Goal: Transaction & Acquisition: Purchase product/service

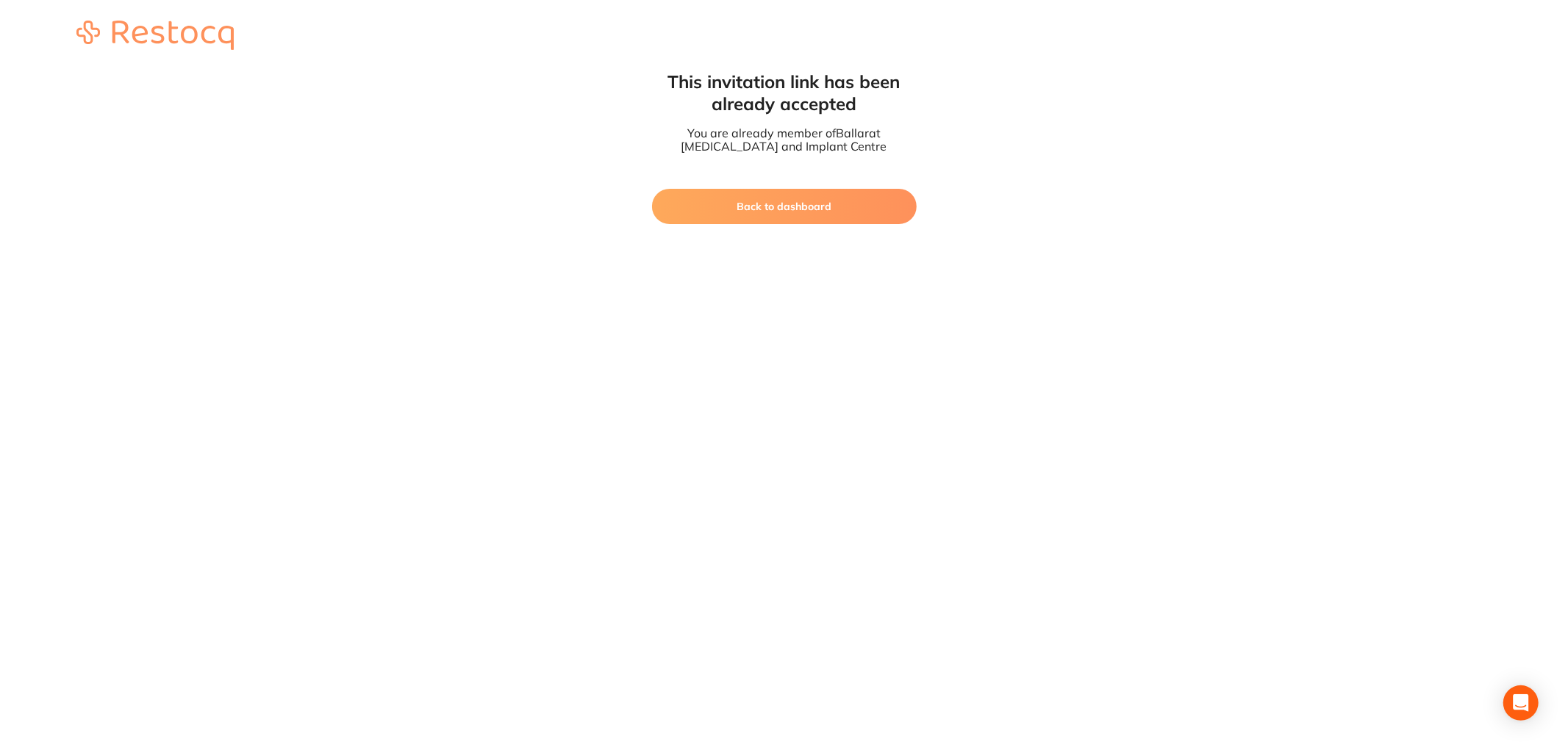
click at [774, 212] on button "Back to dashboard" at bounding box center [785, 206] width 265 height 35
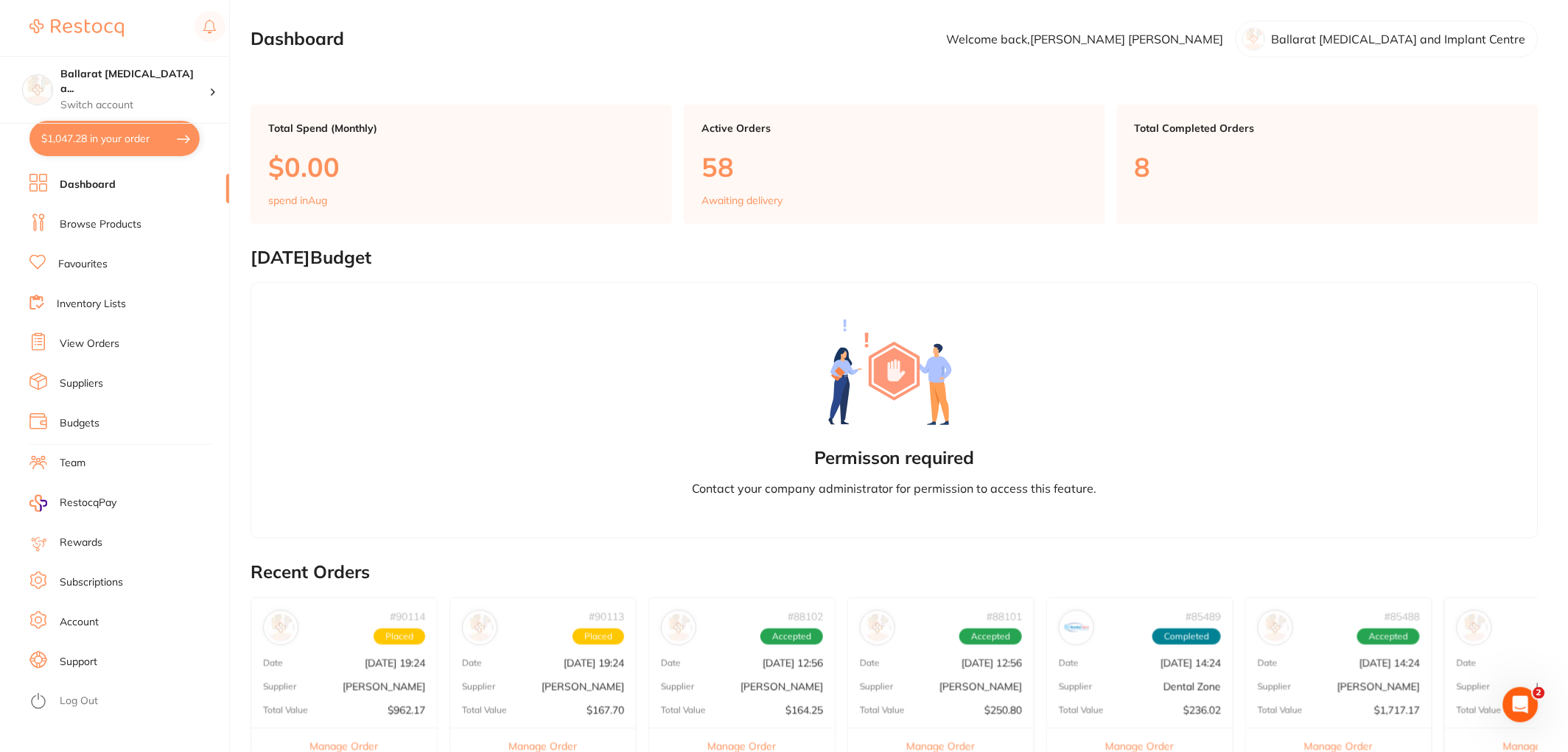
click at [84, 141] on button "$1,047.28 in your order" at bounding box center [114, 138] width 170 height 36
checkbox input "true"
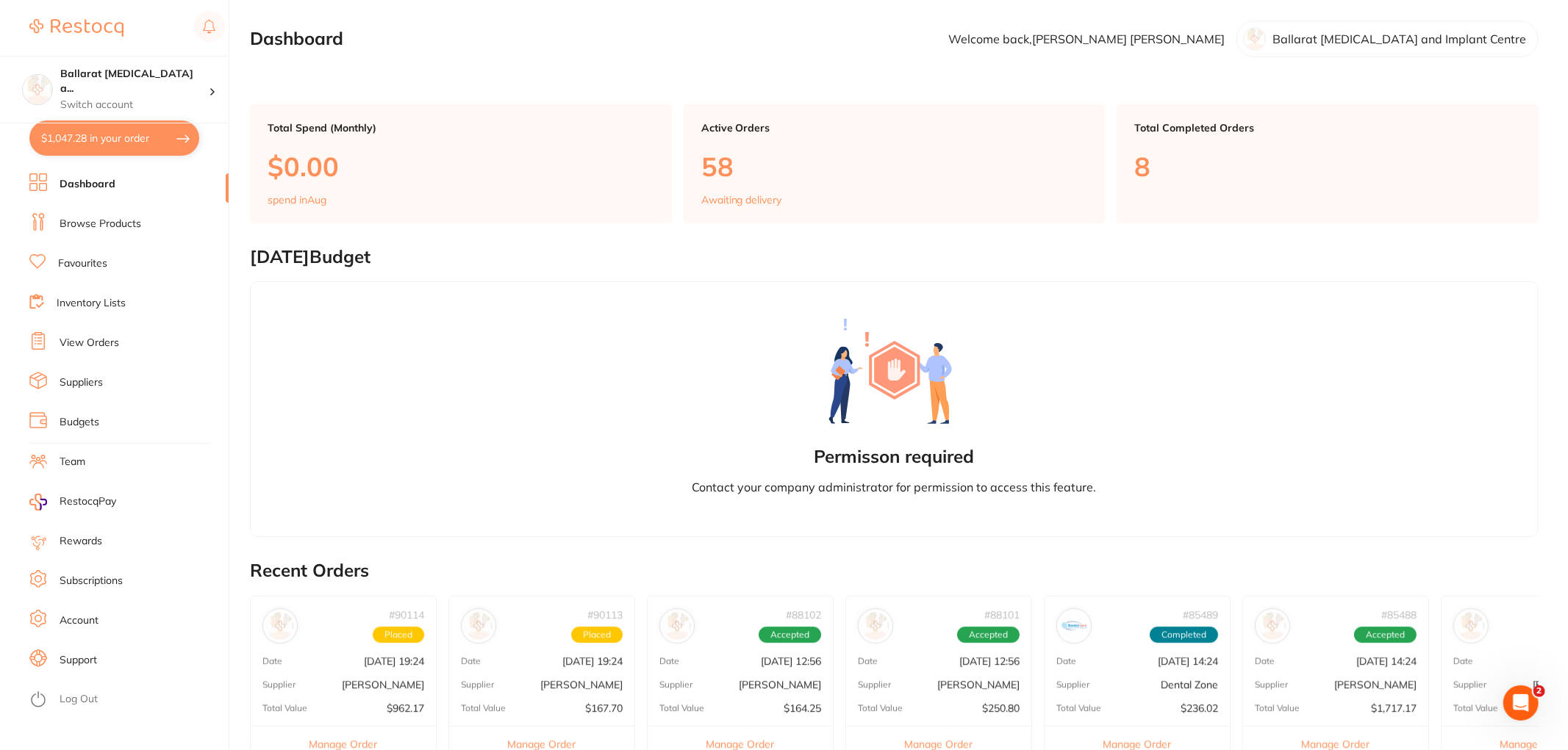
checkbox input "true"
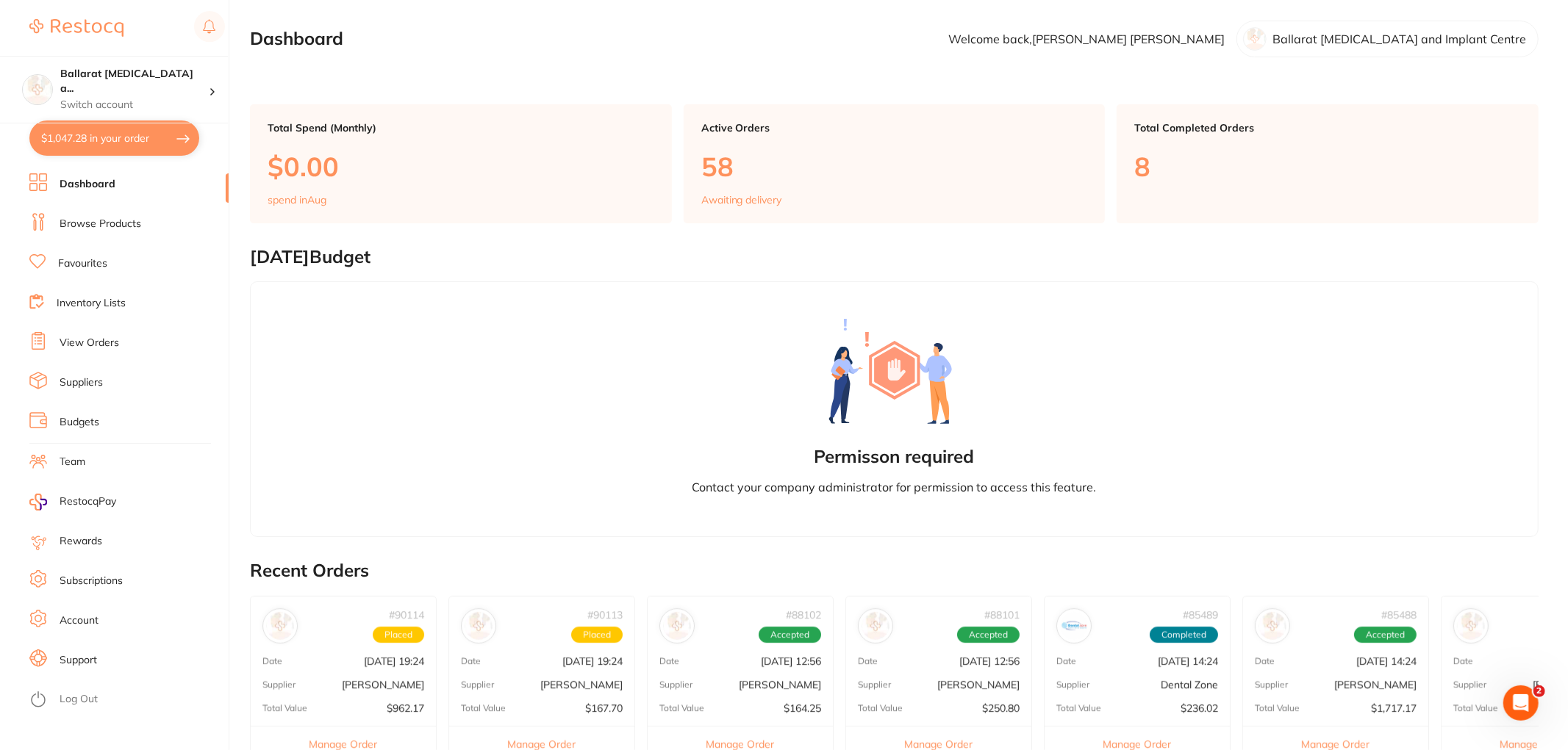
checkbox input "true"
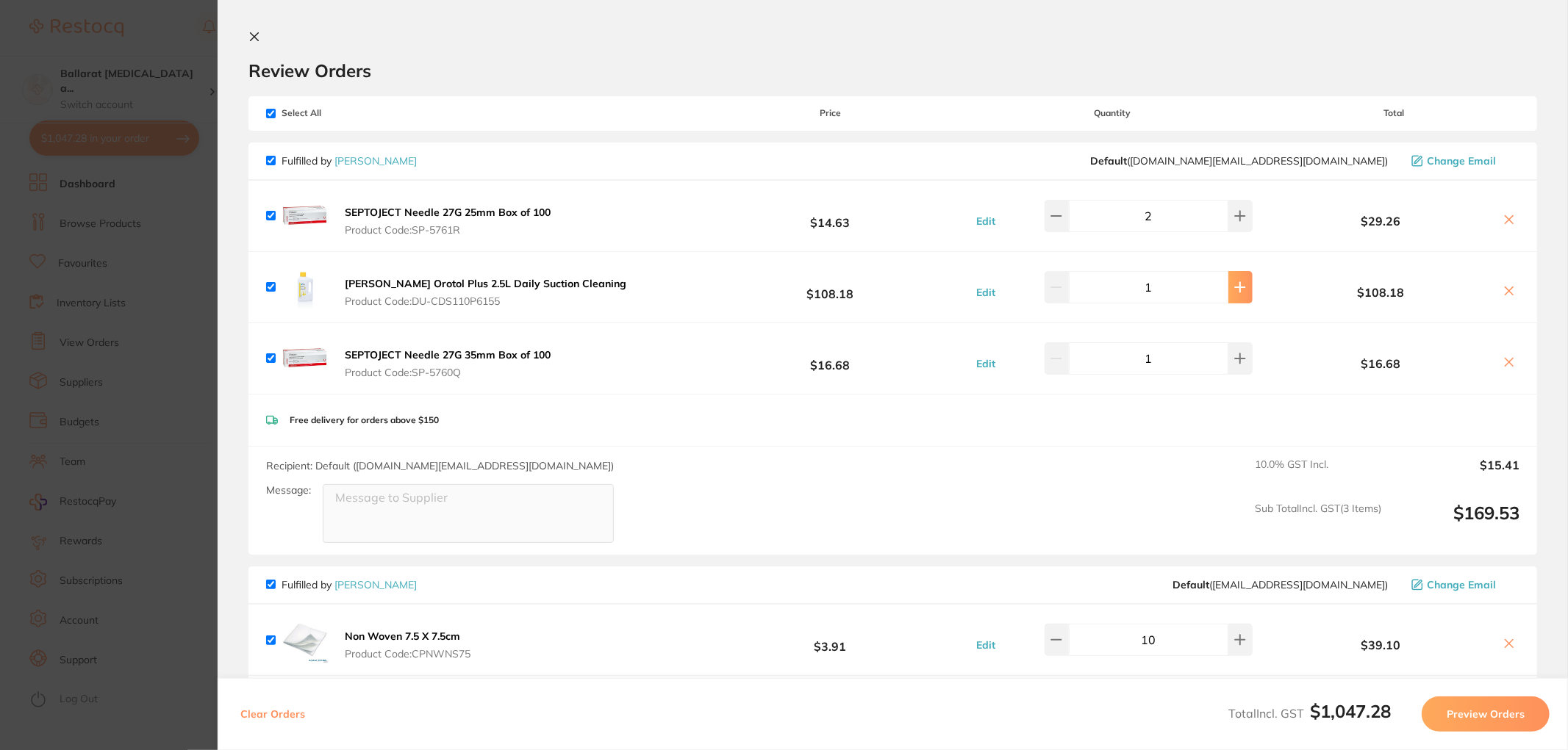
click at [1234, 222] on icon at bounding box center [1240, 216] width 12 height 12
click at [1053, 232] on button at bounding box center [1057, 215] width 24 height 32
type input "2"
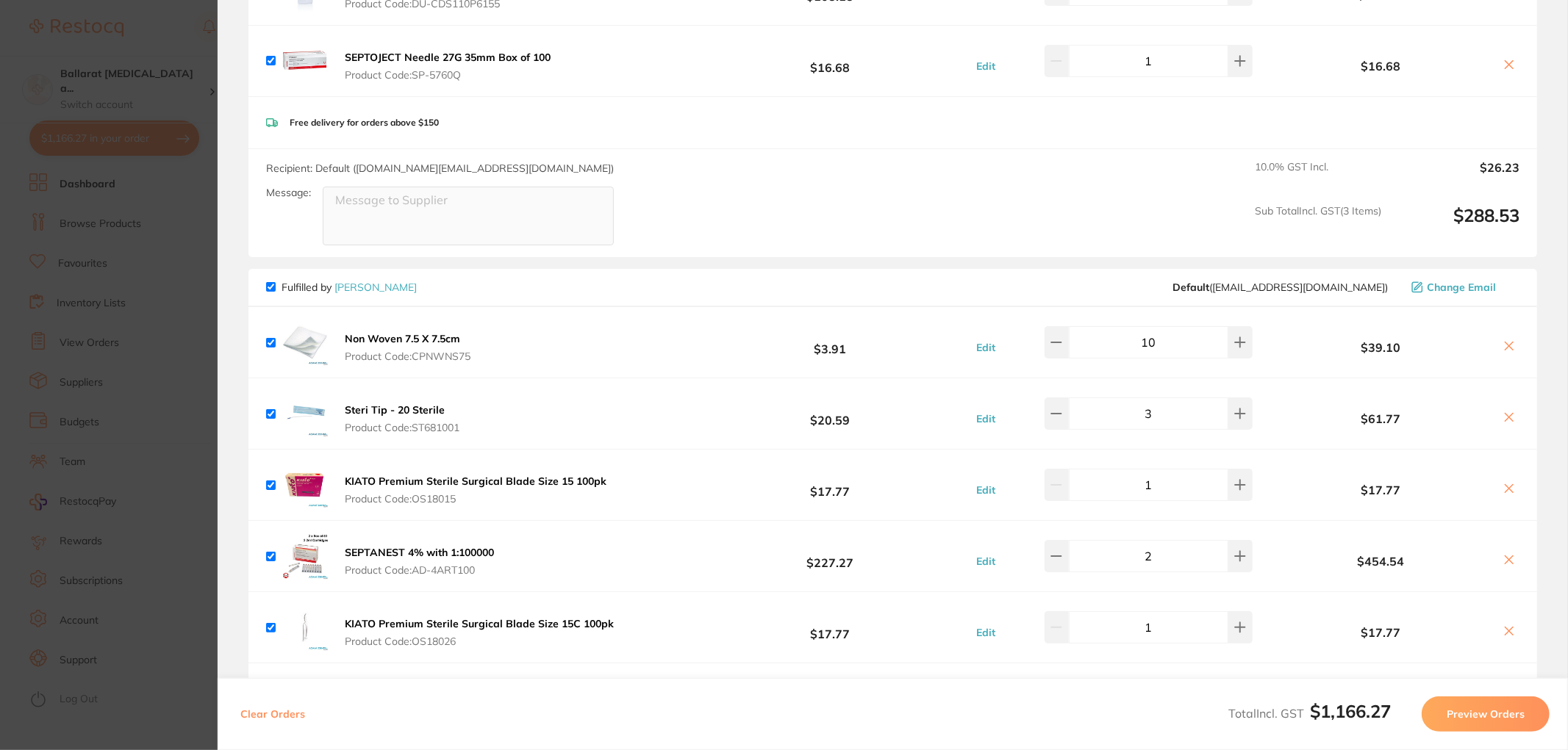
scroll to position [326, 0]
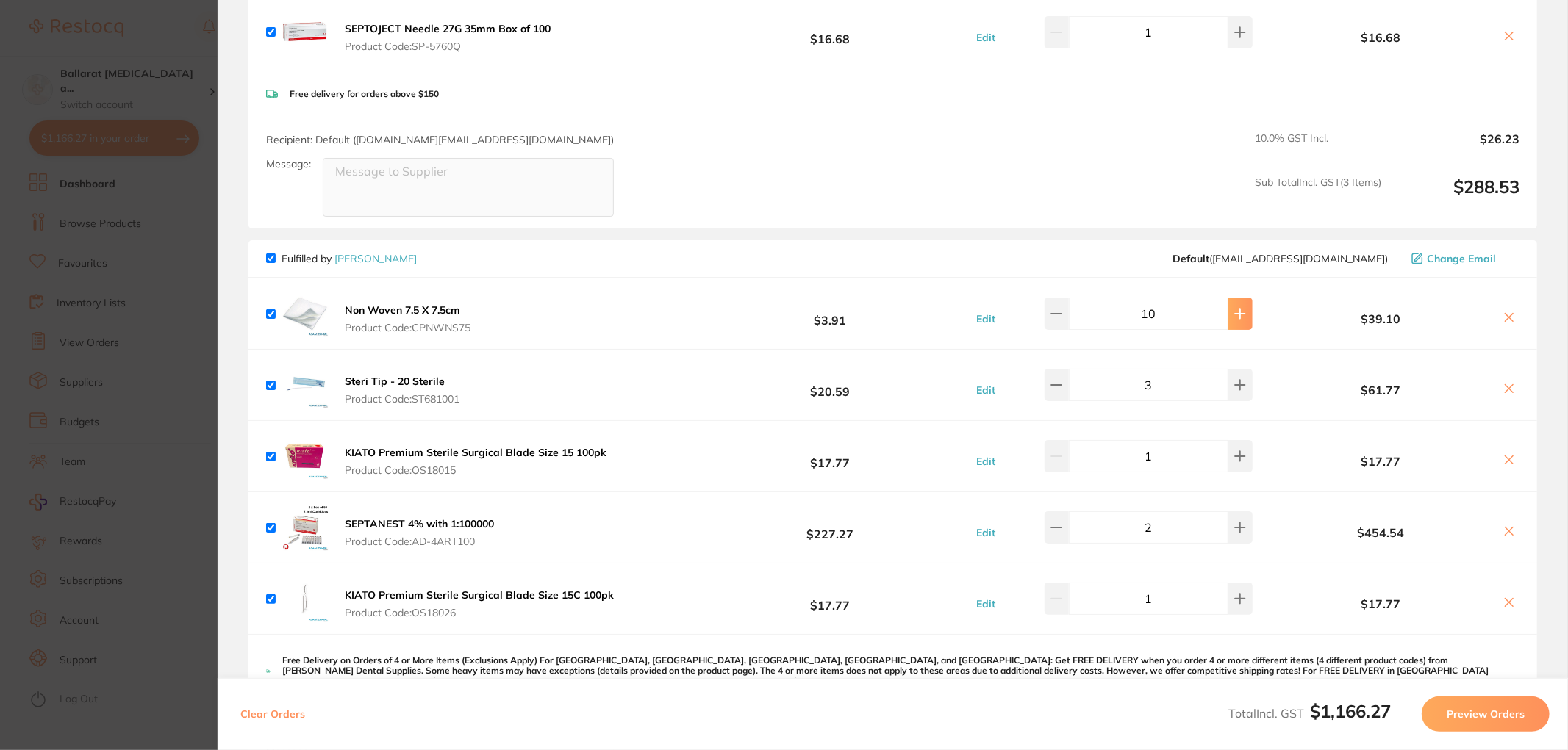
type input "13"
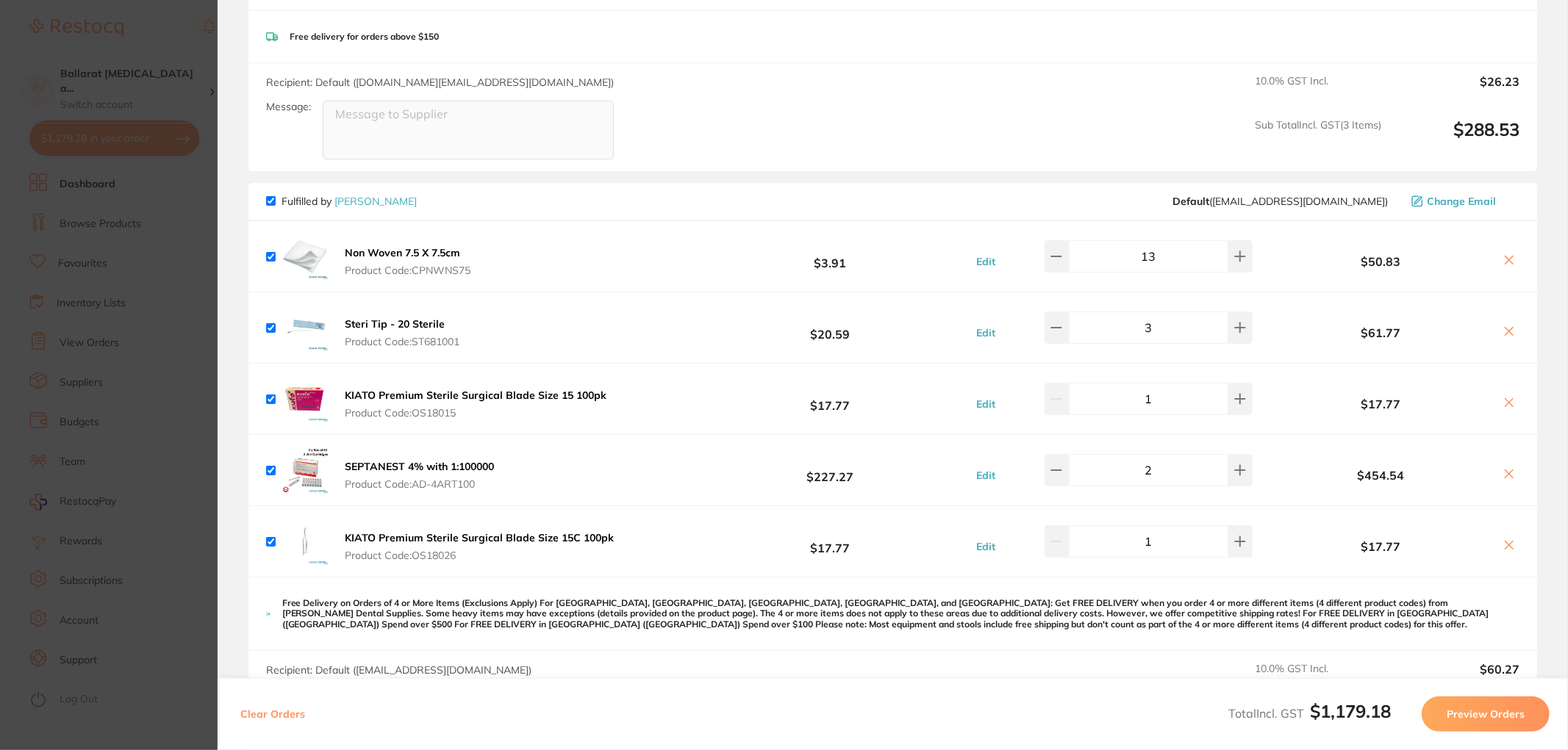
scroll to position [408, 0]
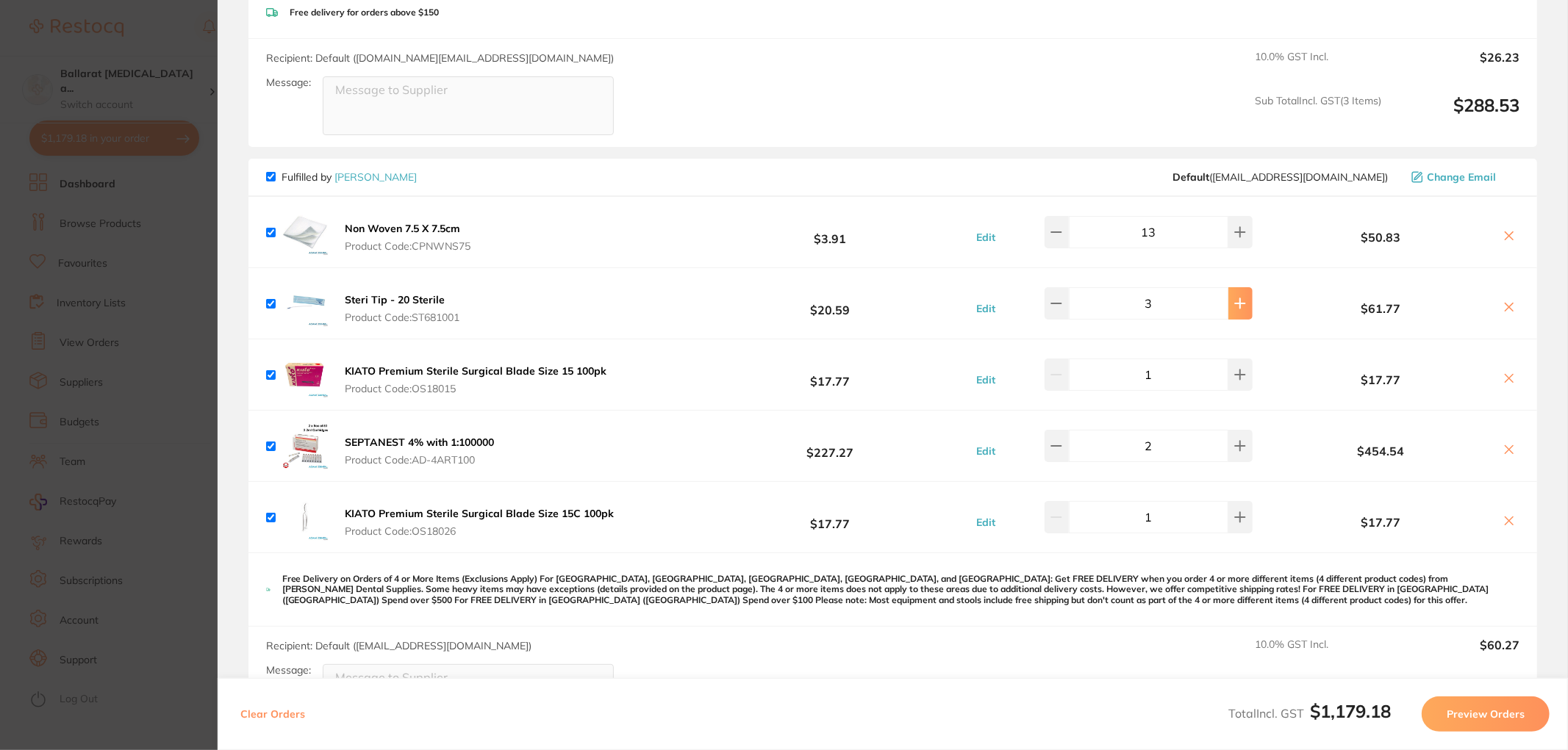
type input "3"
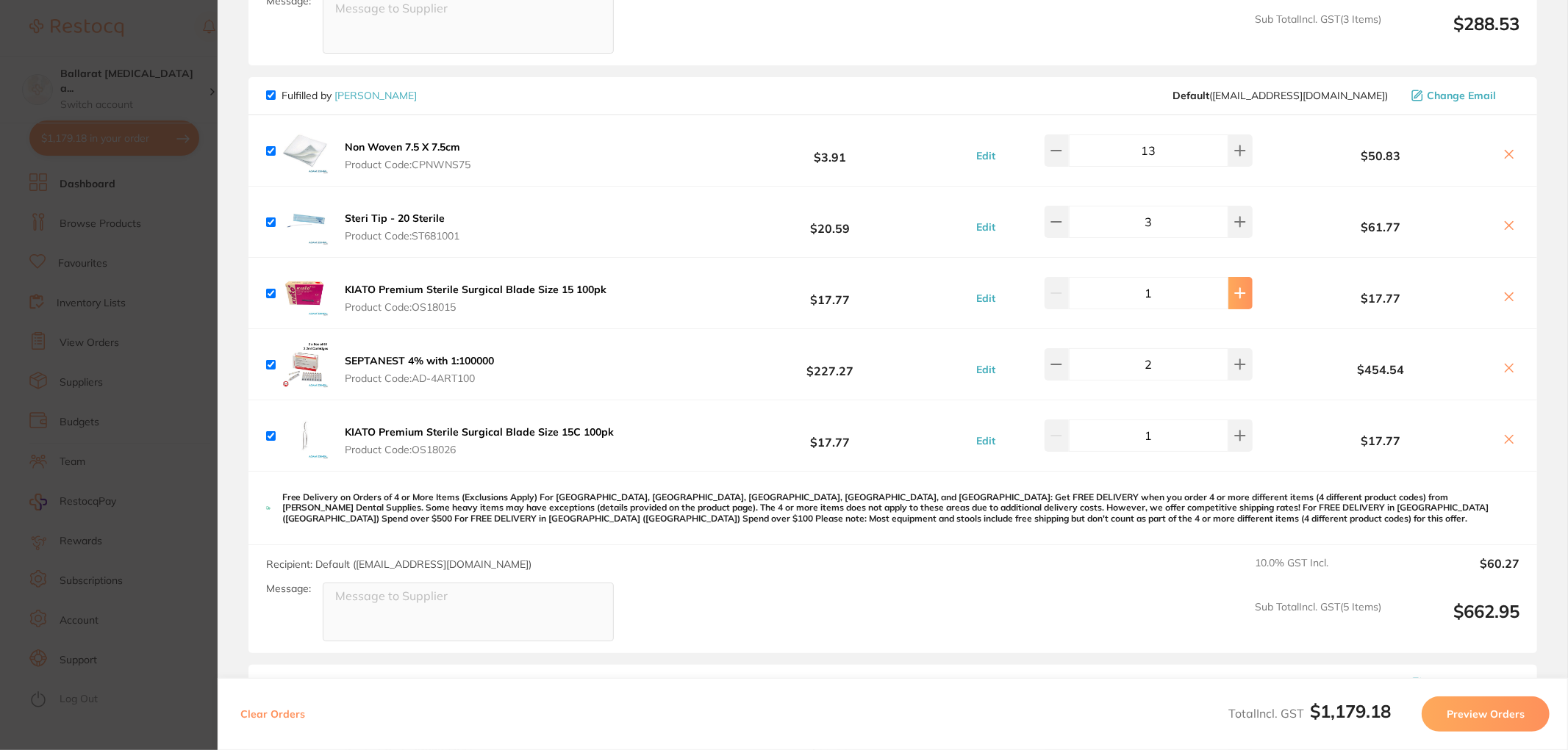
type input "2"
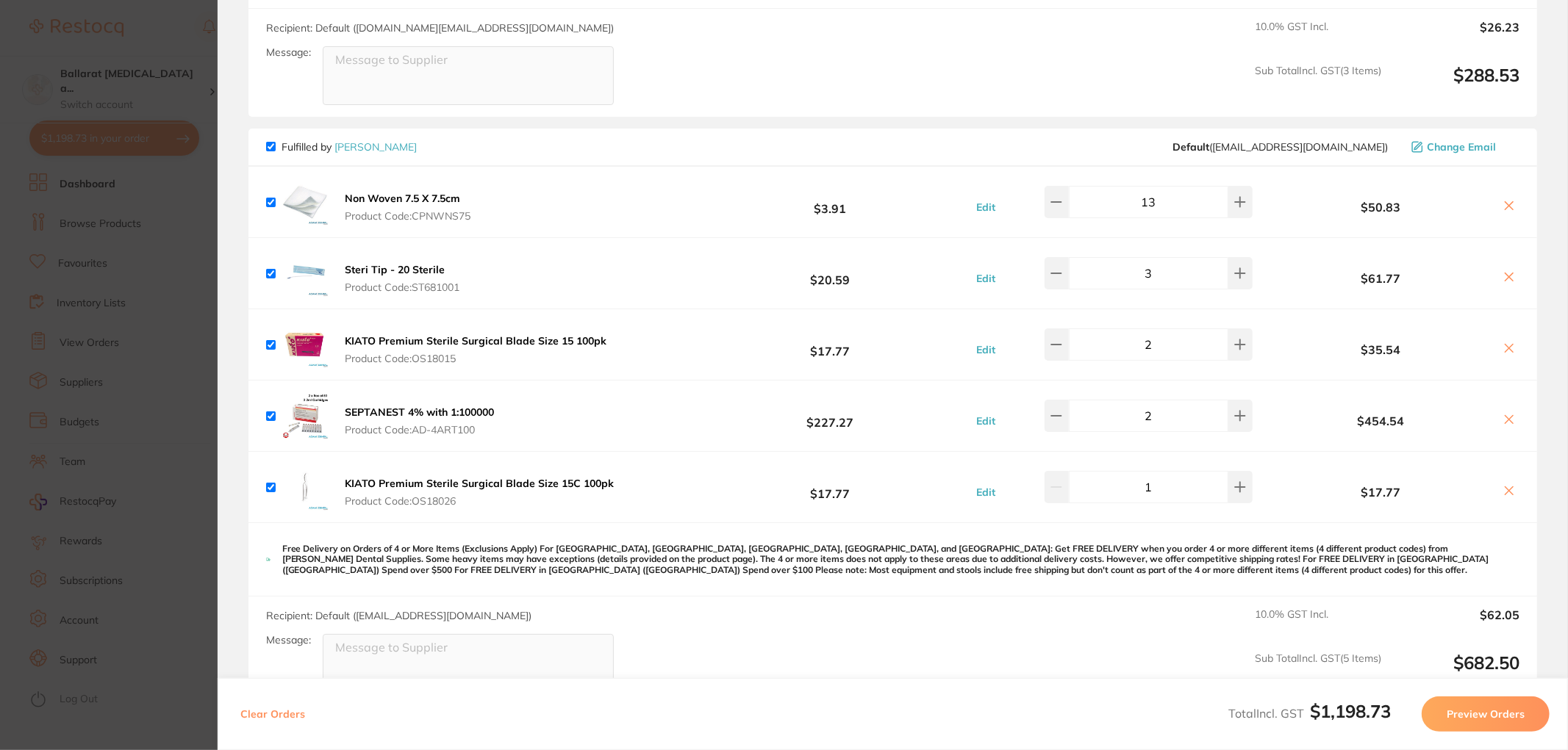
scroll to position [0, 0]
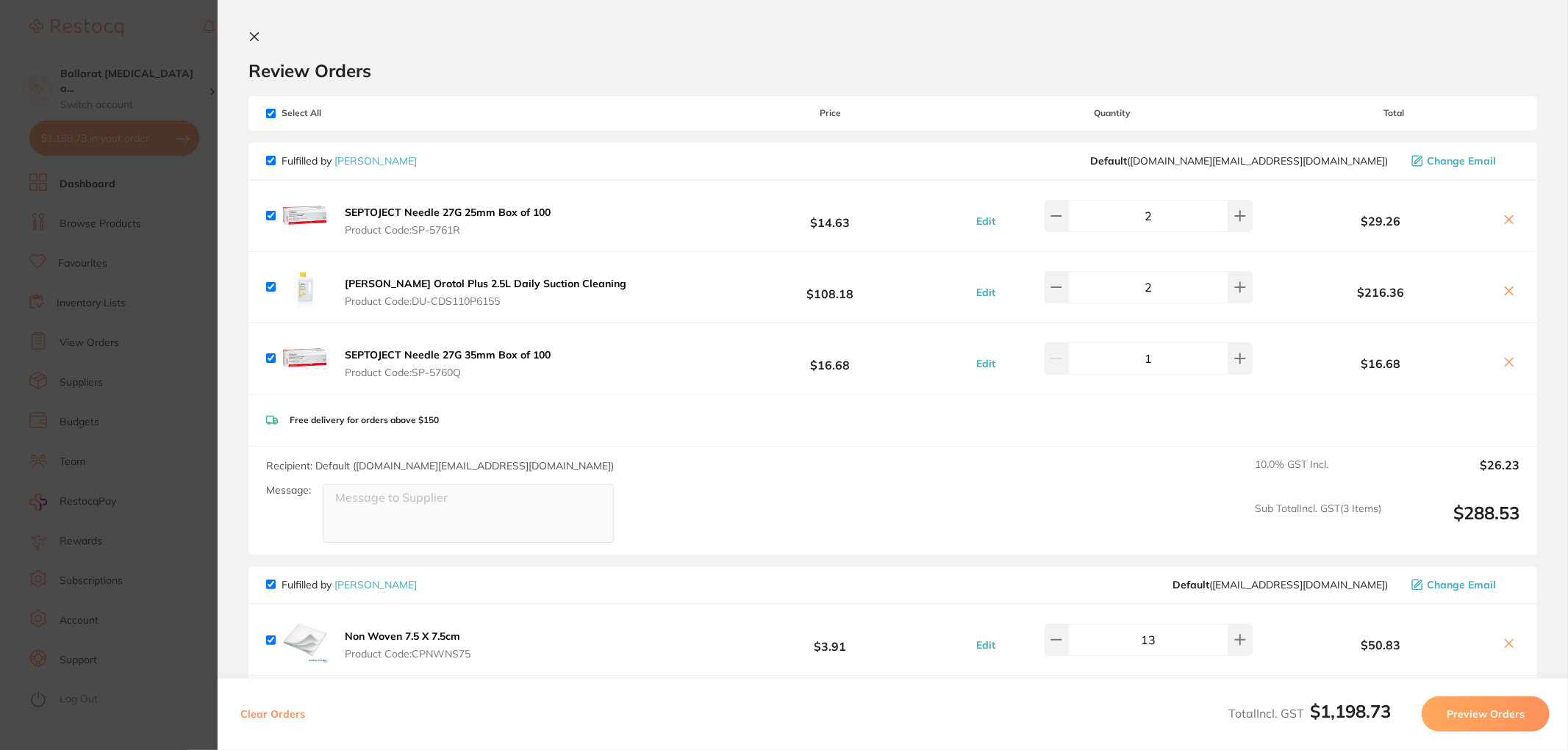
click at [257, 38] on icon at bounding box center [254, 37] width 12 height 12
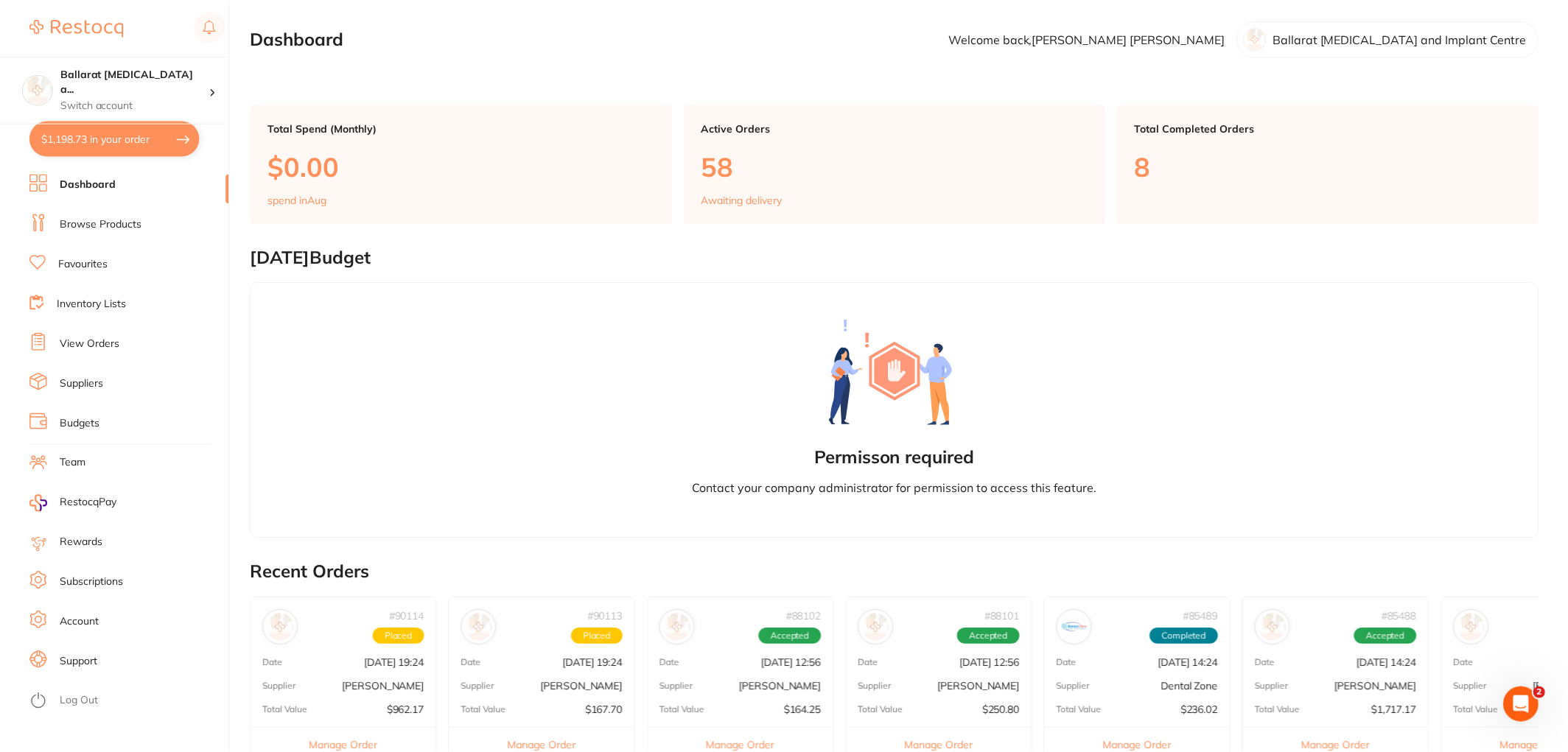
scroll to position [447, 0]
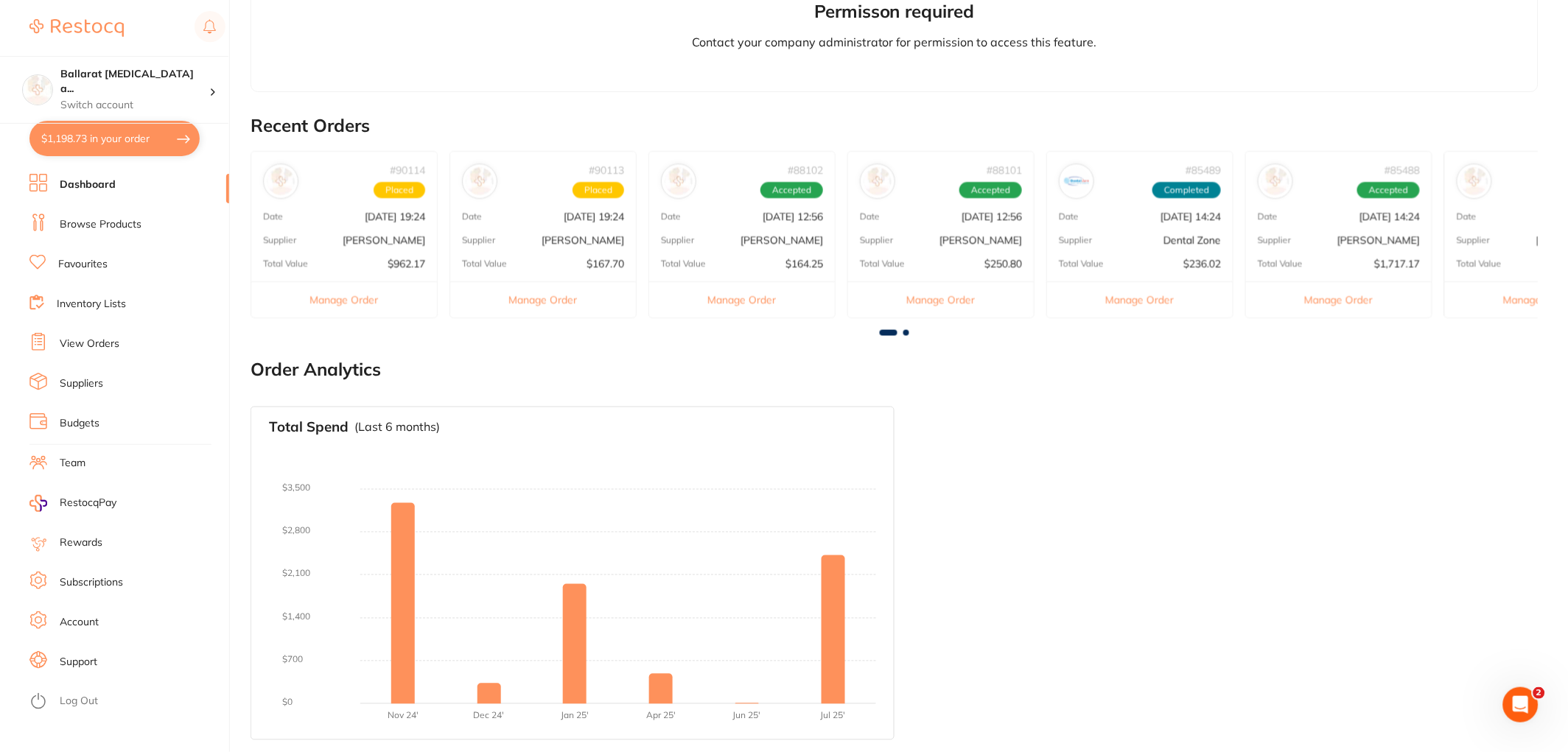
click at [105, 342] on link "View Orders" at bounding box center [89, 343] width 60 height 15
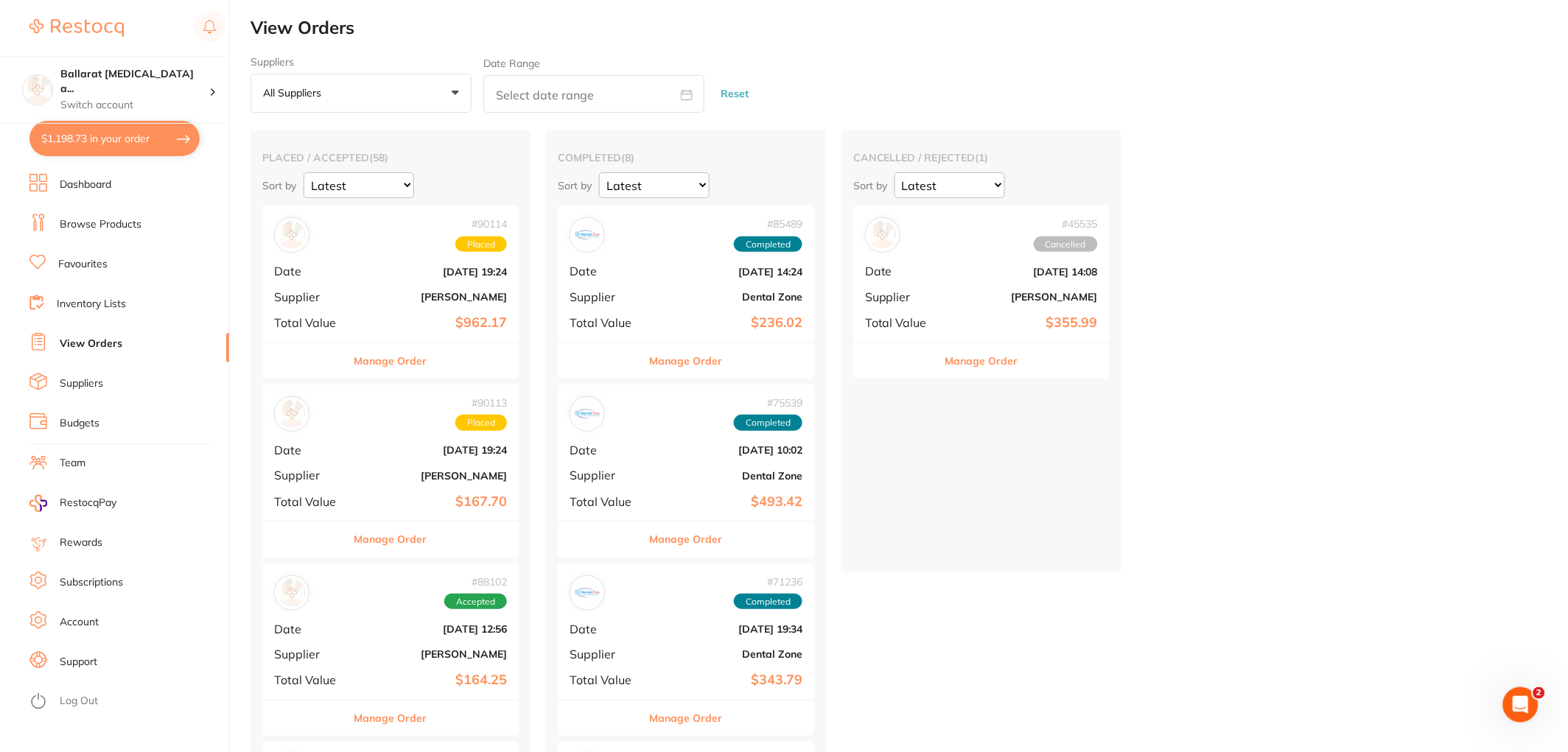
click at [389, 361] on button "Manage Order" at bounding box center [391, 361] width 73 height 36
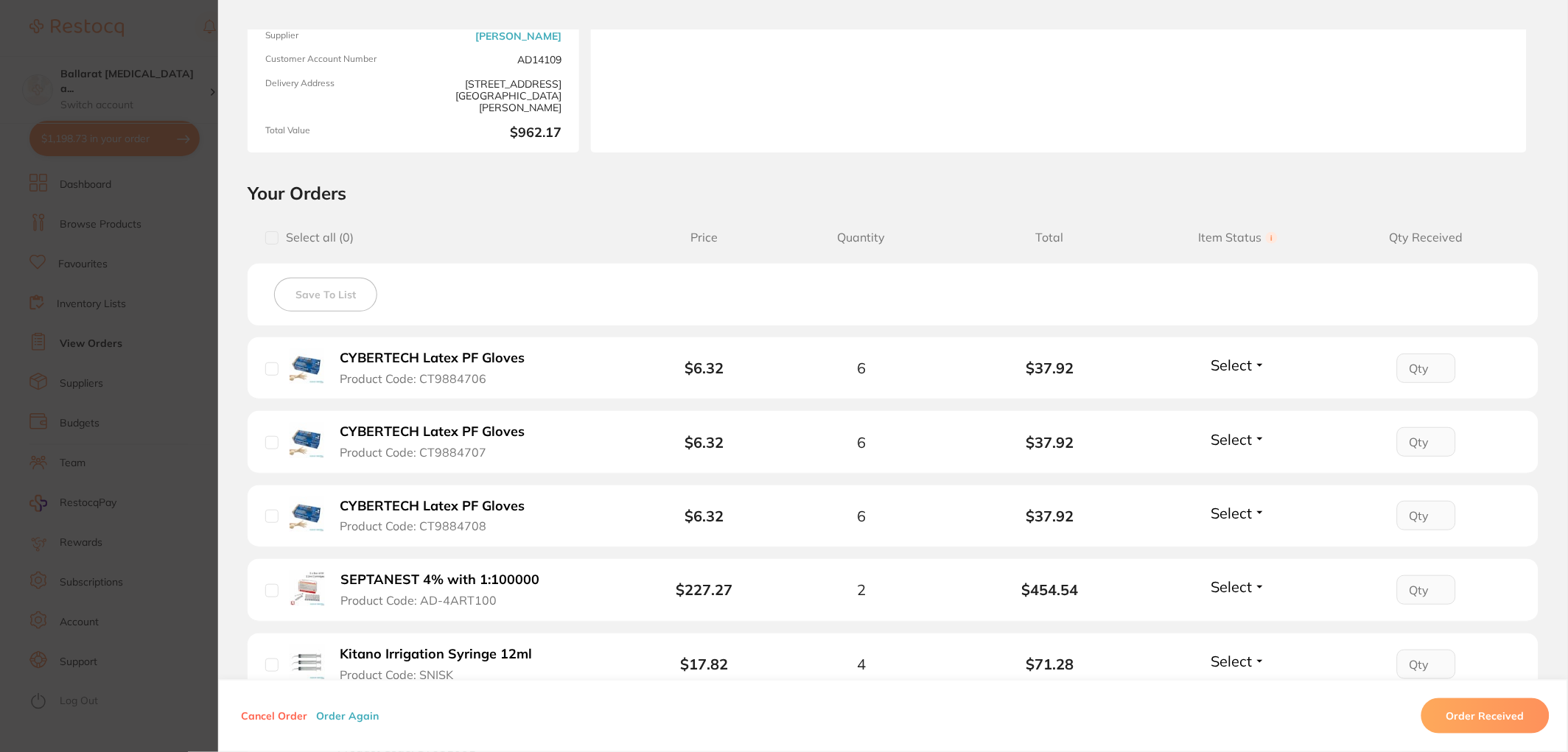
scroll to position [164, 0]
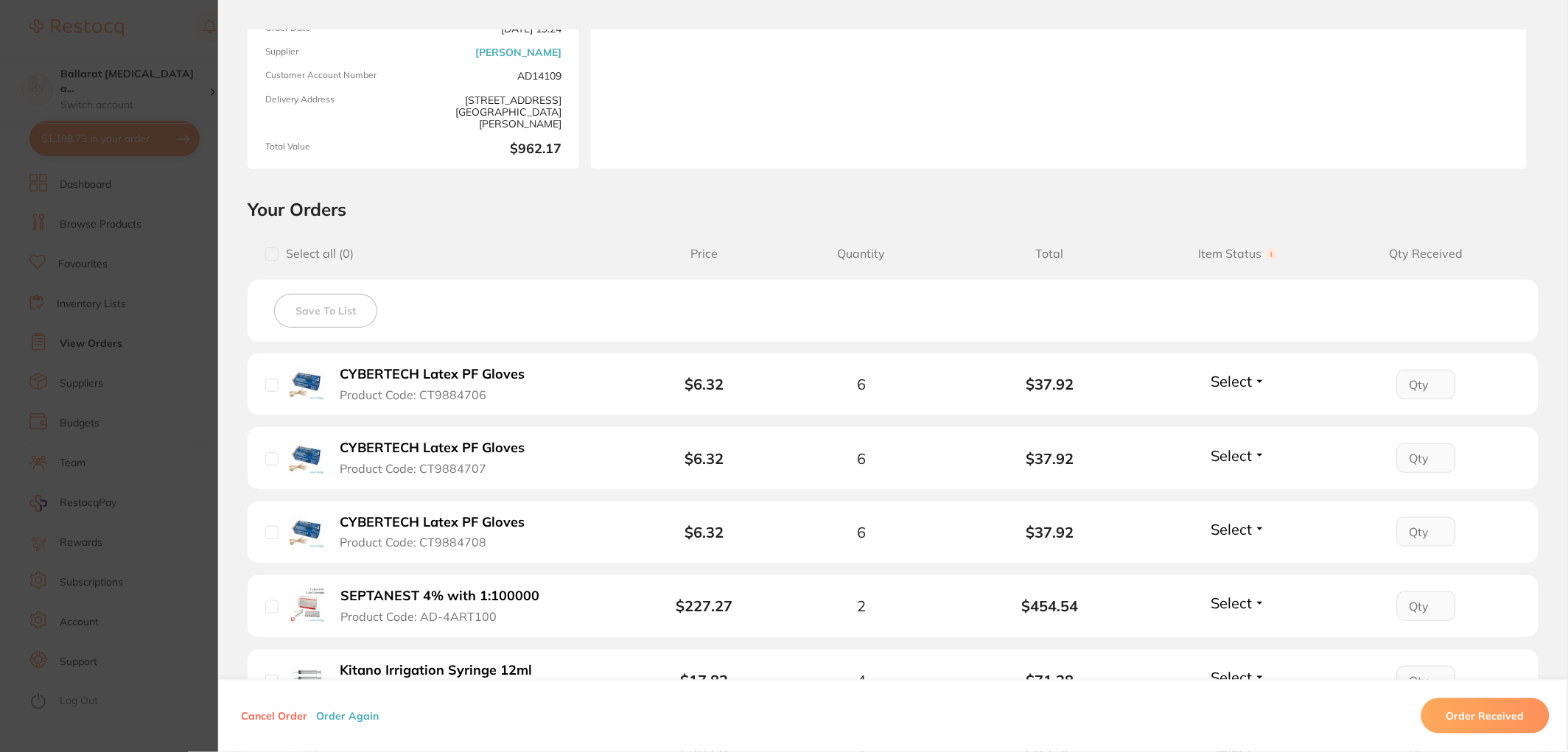
click at [140, 407] on section "Order ID: Restocq- 90114 Order Information Placed Order Order Date [DATE] 19:24…" at bounding box center [784, 376] width 1568 height 752
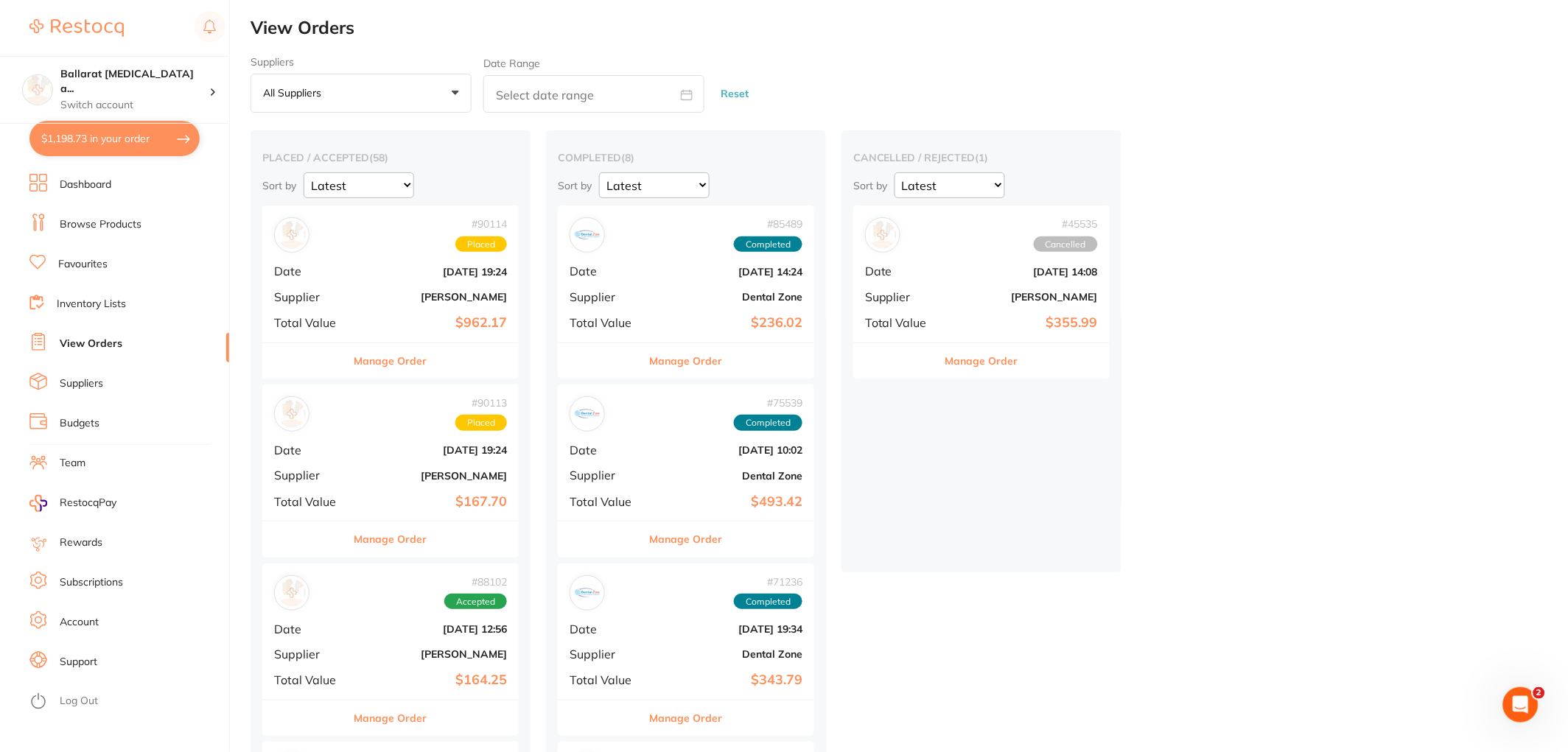
click at [379, 546] on button "Manage Order" at bounding box center [391, 539] width 73 height 36
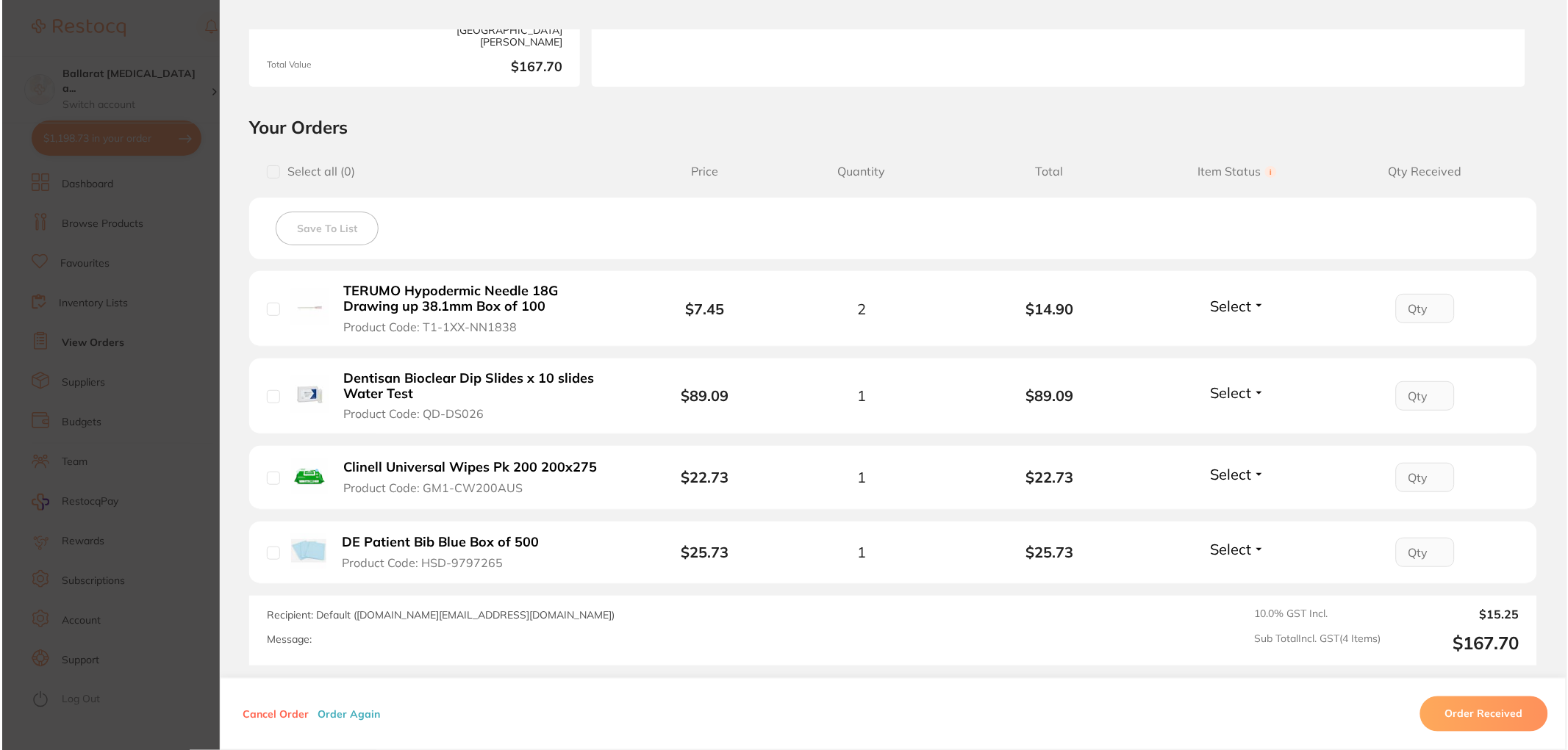
scroll to position [326, 0]
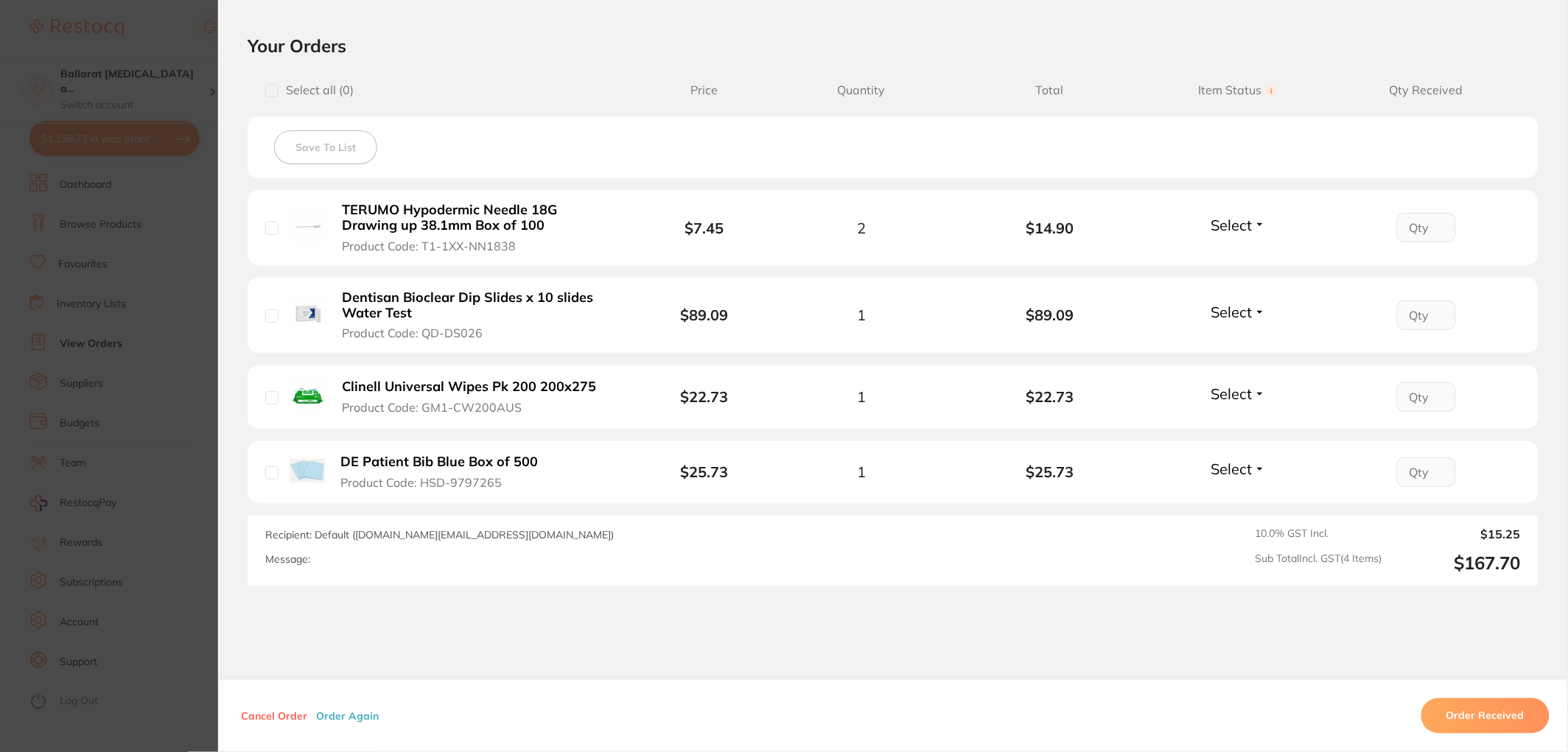
click at [179, 352] on section "Order ID: Restocq- 90113 Order Information Placed Order Order Date [DATE] 19:24…" at bounding box center [784, 376] width 1568 height 752
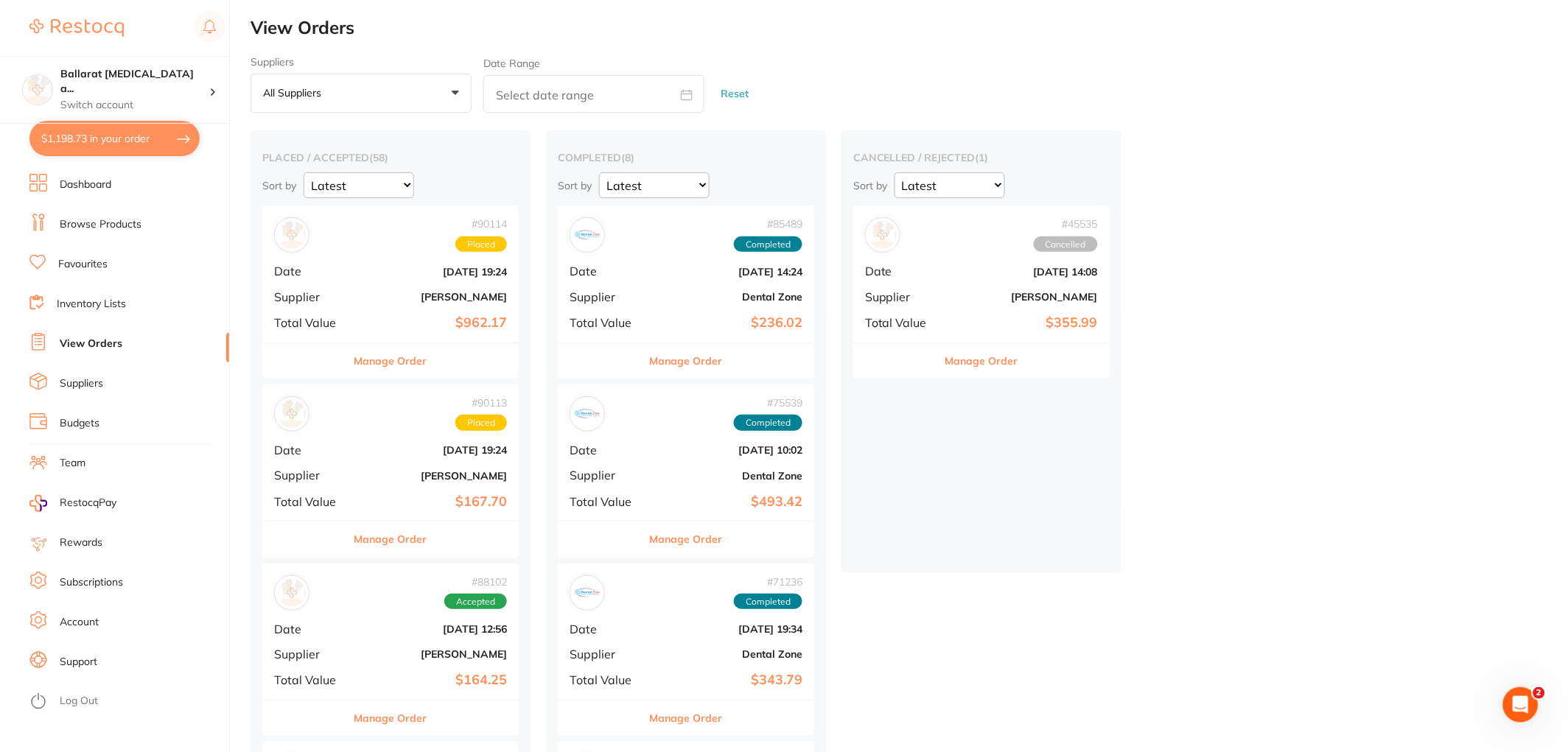
click at [134, 146] on button "$1,198.73 in your order" at bounding box center [114, 138] width 170 height 36
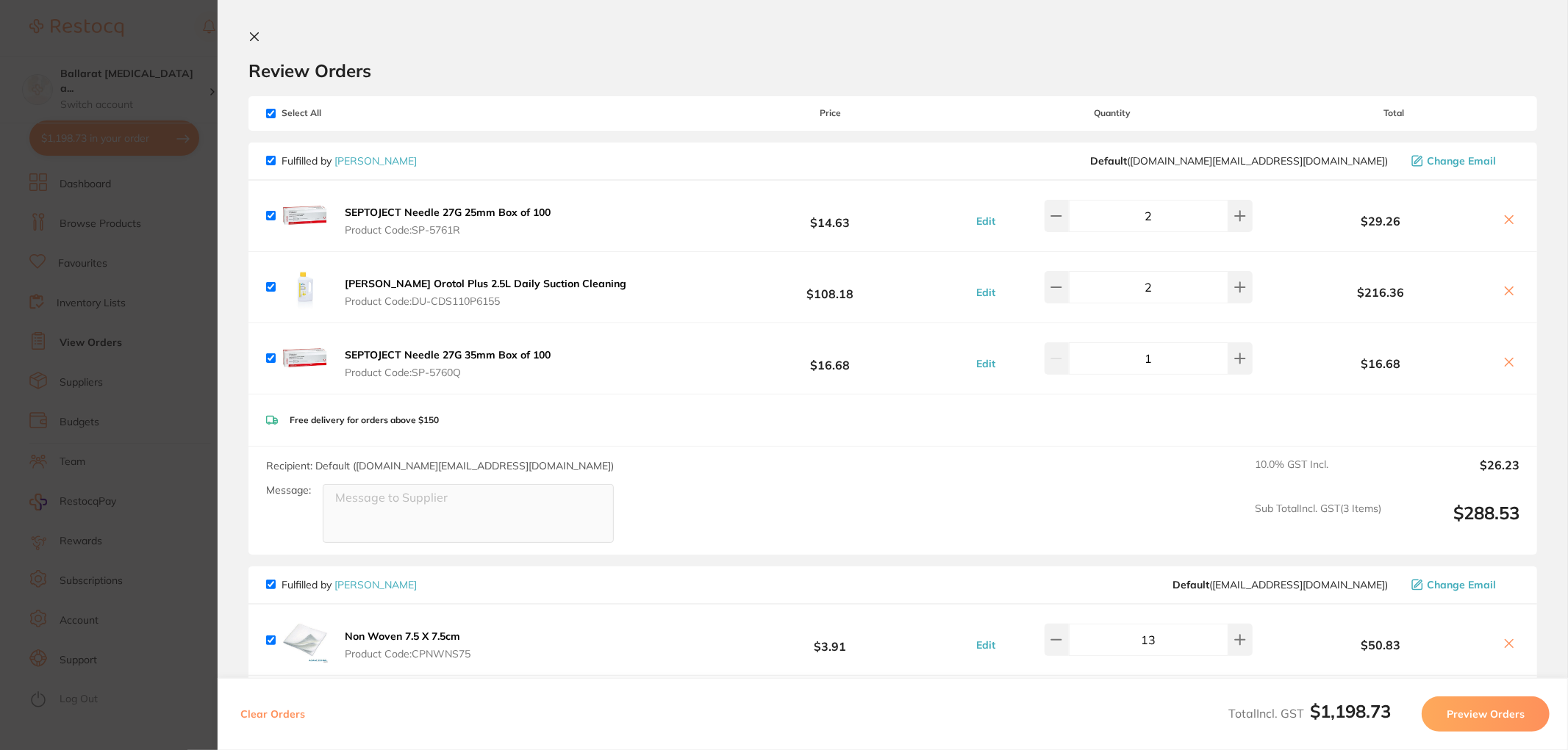
click at [173, 281] on section "Update RRP Set your pre negotiated price for this item. Item Agreed RRP (excl. …" at bounding box center [784, 375] width 1568 height 750
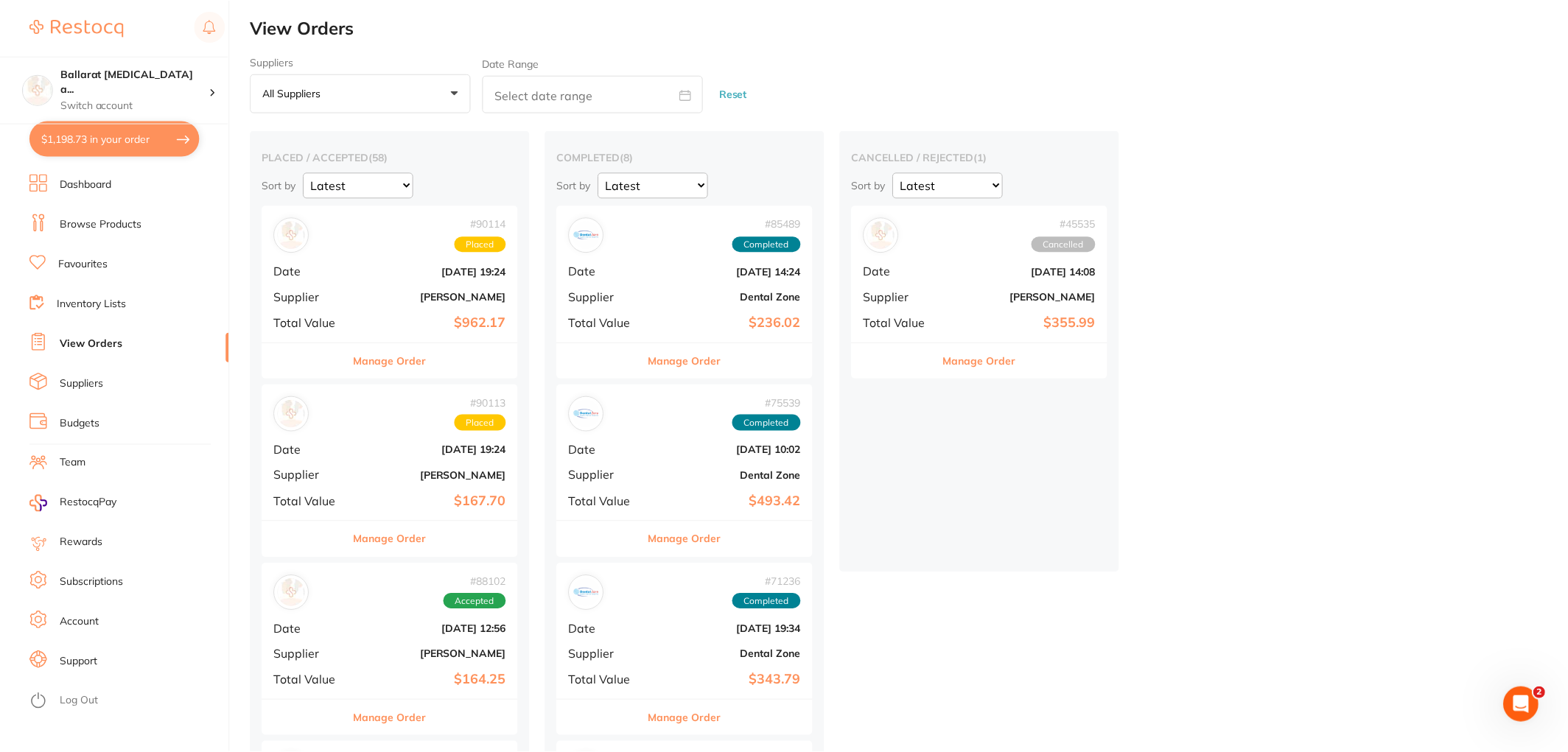
scroll to position [447, 0]
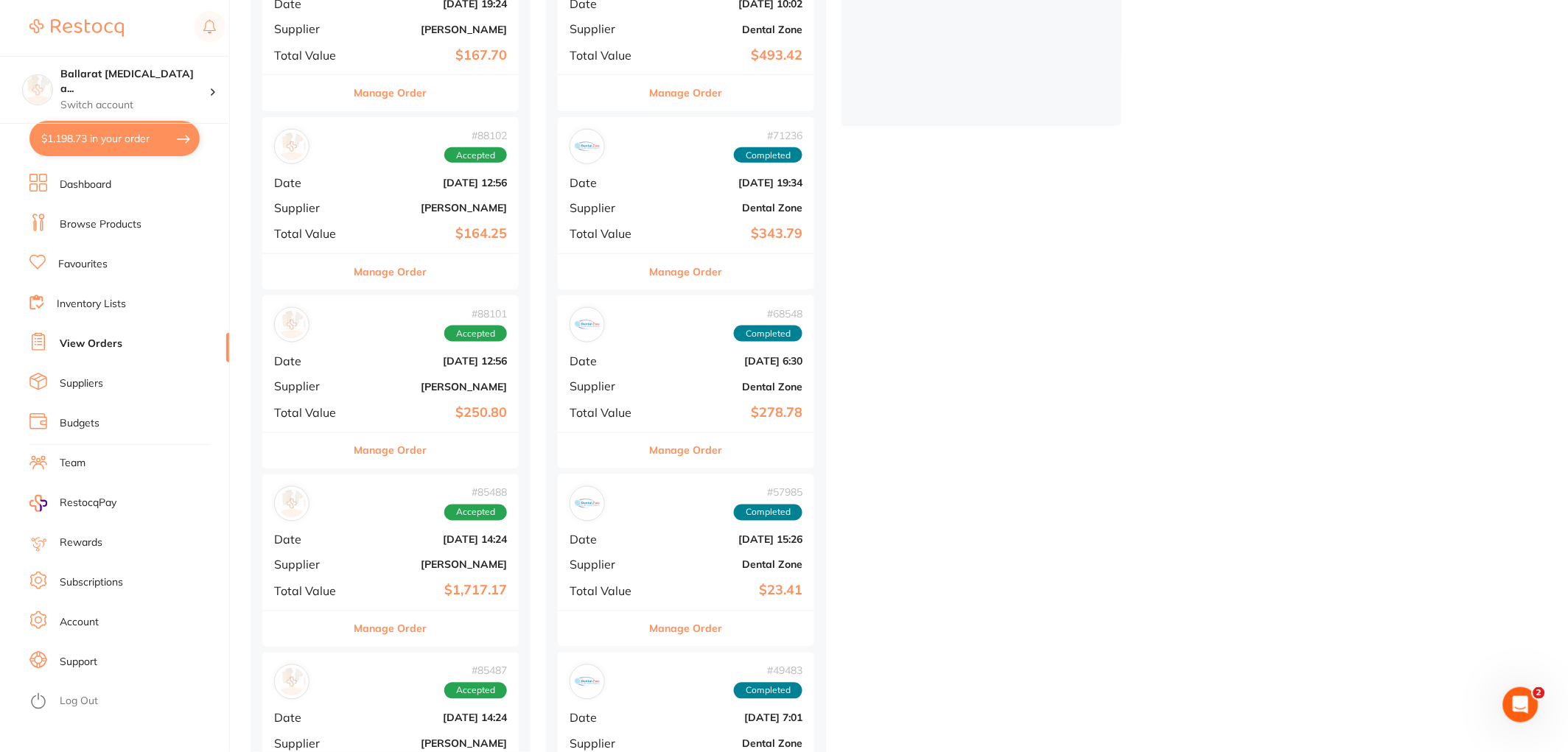
click at [93, 263] on link "Favourites" at bounding box center [82, 264] width 49 height 15
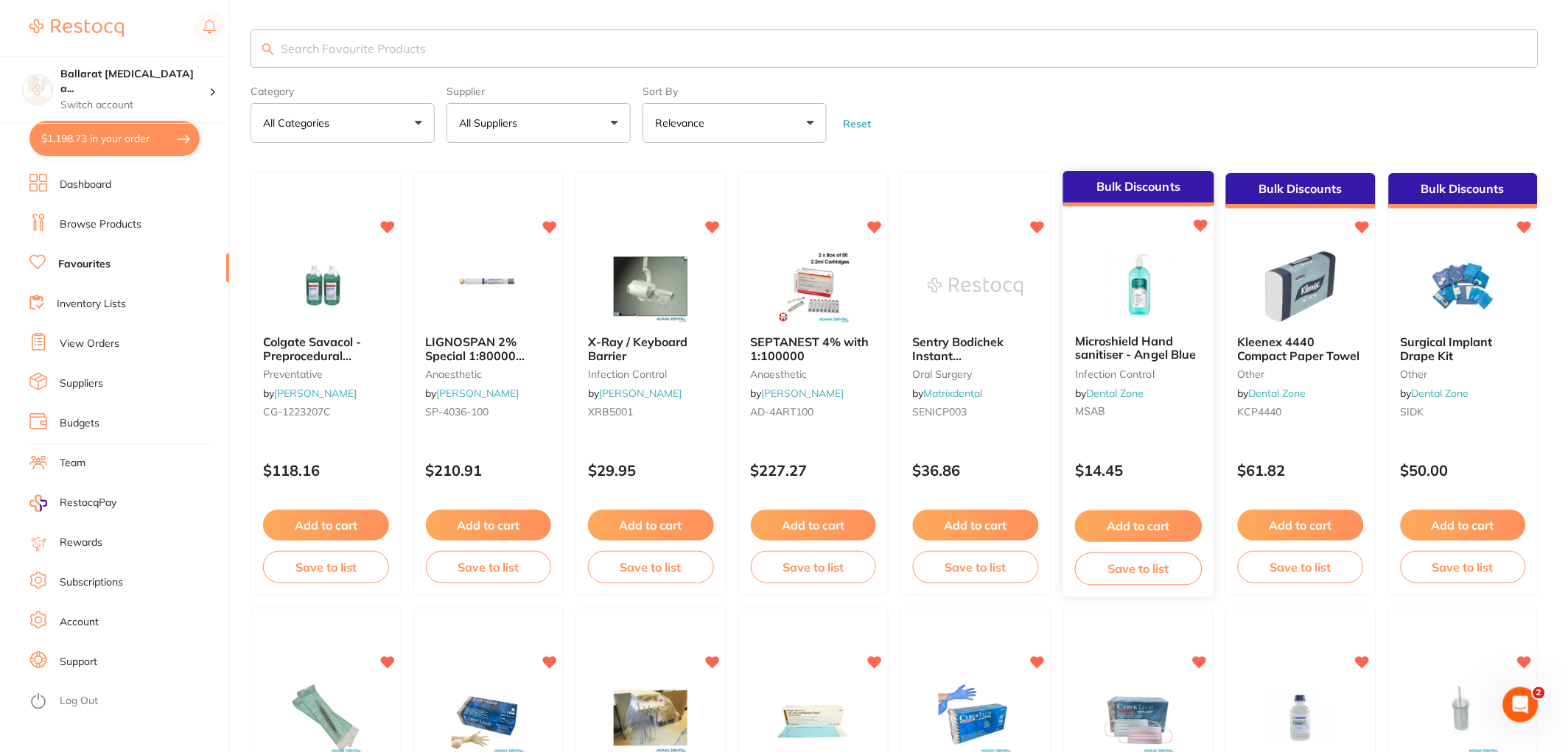
click at [1128, 513] on button "Add to cart" at bounding box center [1139, 526] width 127 height 32
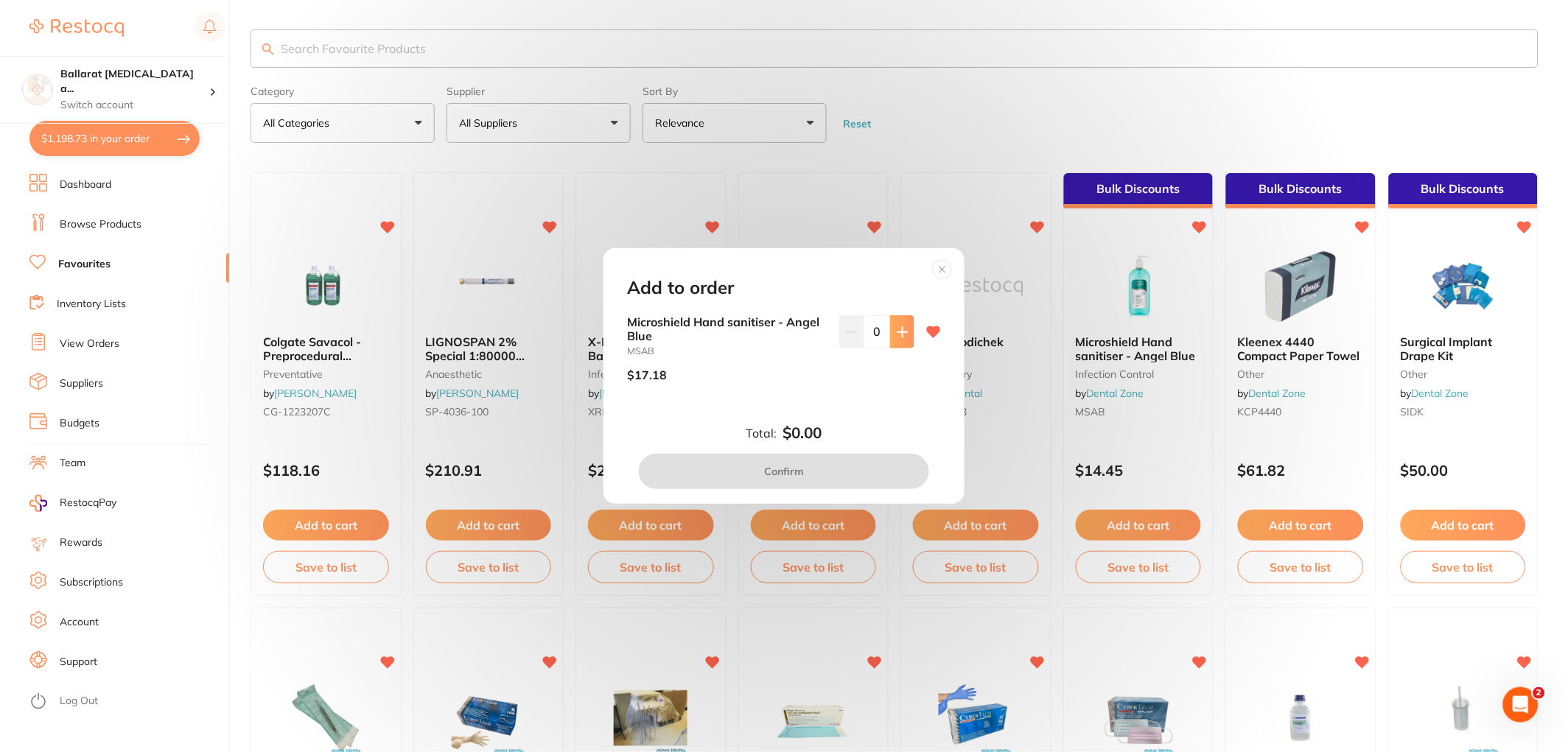
click at [898, 337] on icon at bounding box center [902, 331] width 10 height 10
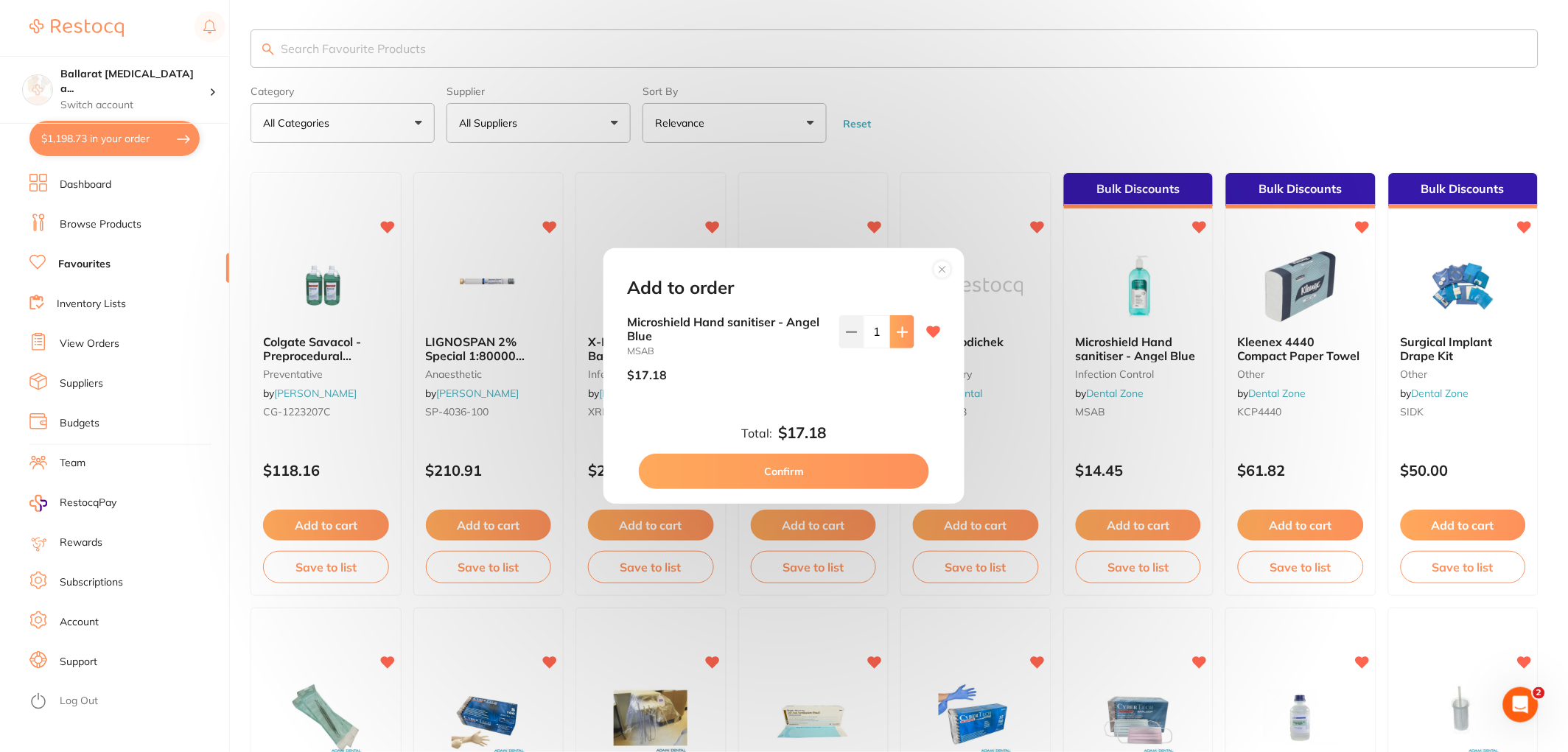
click at [898, 337] on icon at bounding box center [902, 331] width 10 height 10
click at [897, 336] on icon at bounding box center [903, 332] width 12 height 12
type input "3"
click at [853, 468] on button "Confirm" at bounding box center [784, 471] width 291 height 36
checkbox input "false"
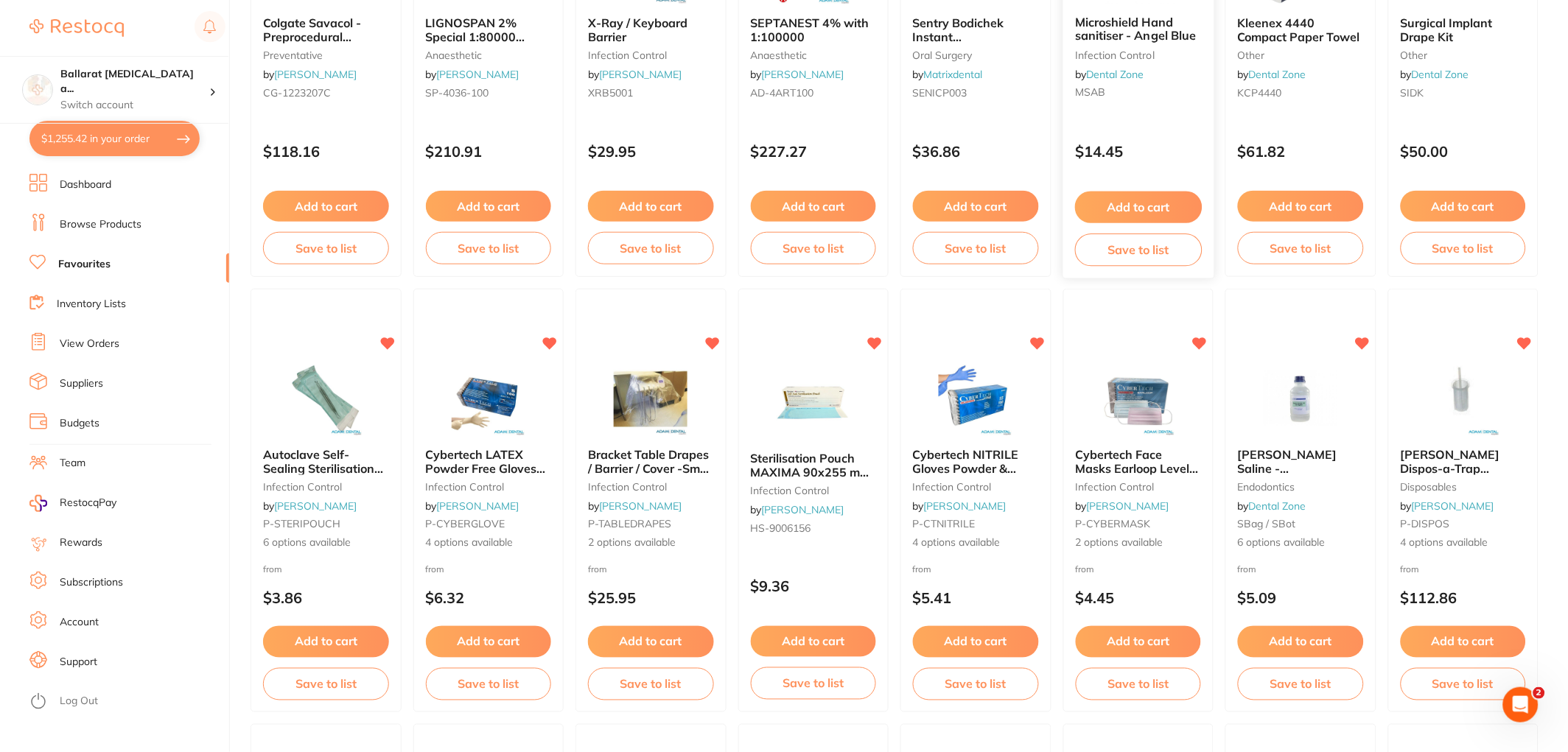
scroll to position [327, 0]
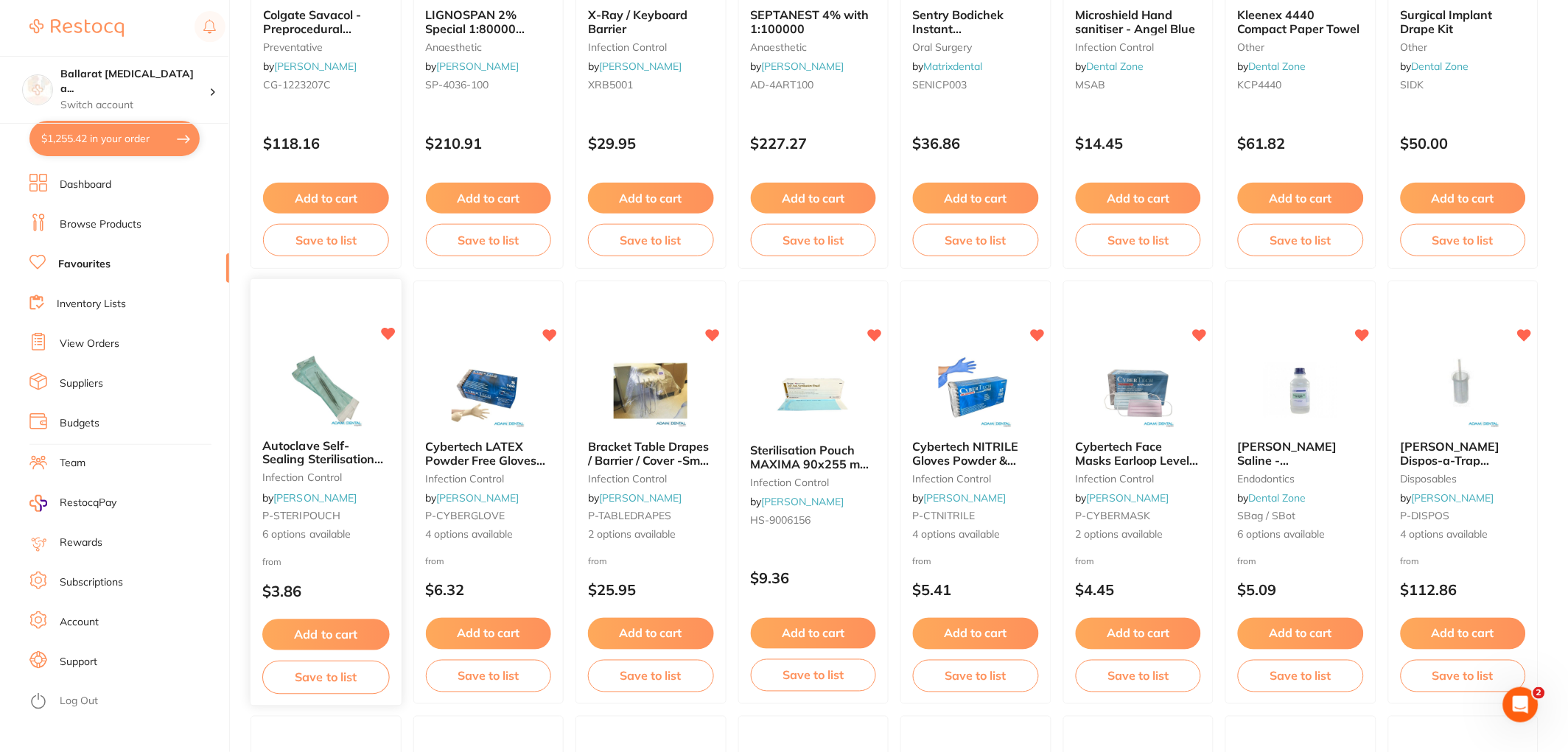
click at [341, 411] on img at bounding box center [325, 390] width 96 height 75
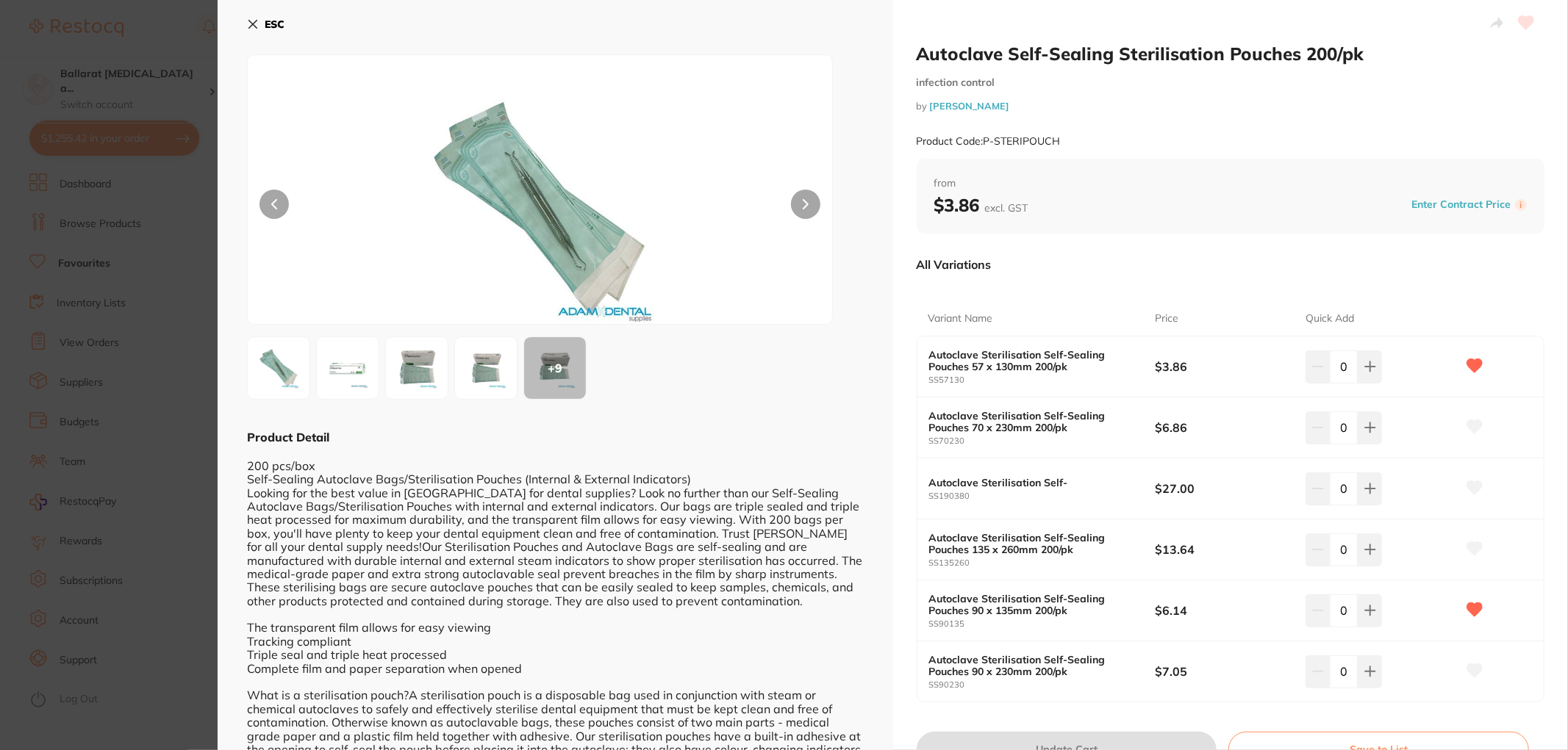
click at [1006, 437] on small "SS70230" at bounding box center [1043, 441] width 227 height 10
click at [1366, 373] on icon at bounding box center [1371, 367] width 12 height 12
type input "2"
drag, startPoint x: 1067, startPoint y: 616, endPoint x: 916, endPoint y: 623, distance: 151.2
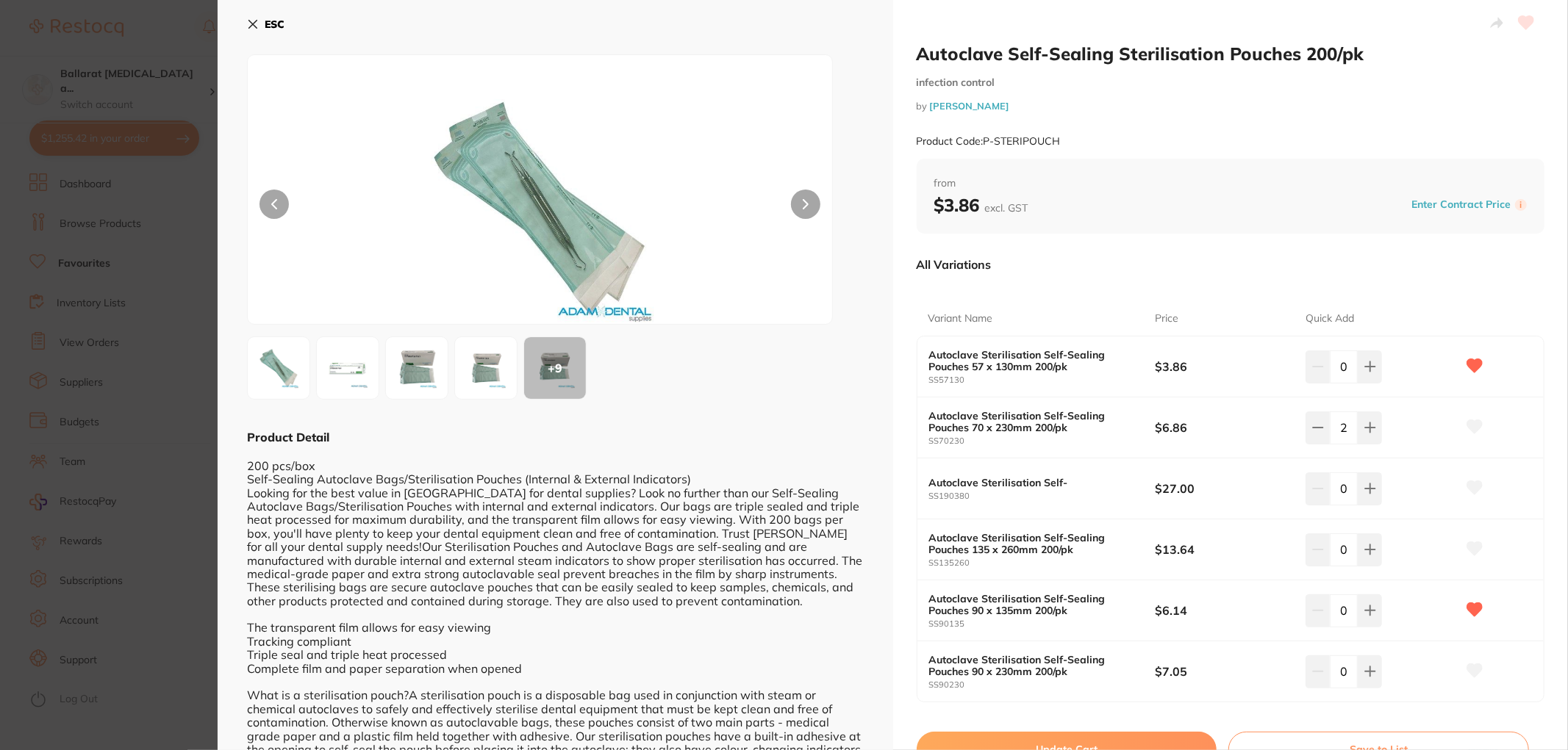
click at [917, 623] on div "Autoclave Sterilisation Self-Sealing Pouches 90 x 135mm 200/pk SS90135 $6.14 0" at bounding box center [1231, 611] width 627 height 61
click at [1030, 670] on b "Autoclave Sterilisation Self-Sealing Pouches 90 x 230mm 200/pk" at bounding box center [1031, 665] width 203 height 23
drag, startPoint x: 1032, startPoint y: 604, endPoint x: 952, endPoint y: 612, distance: 80.4
click at [952, 612] on b "Autoclave Sterilisation Self-Sealing Pouches 90 x 135mm 200/pk" at bounding box center [1031, 605] width 203 height 23
click at [1133, 599] on div "Autoclave Sterilisation Self-Sealing Pouches 90 x 135mm 200/pk SS90135" at bounding box center [1043, 612] width 227 height 36
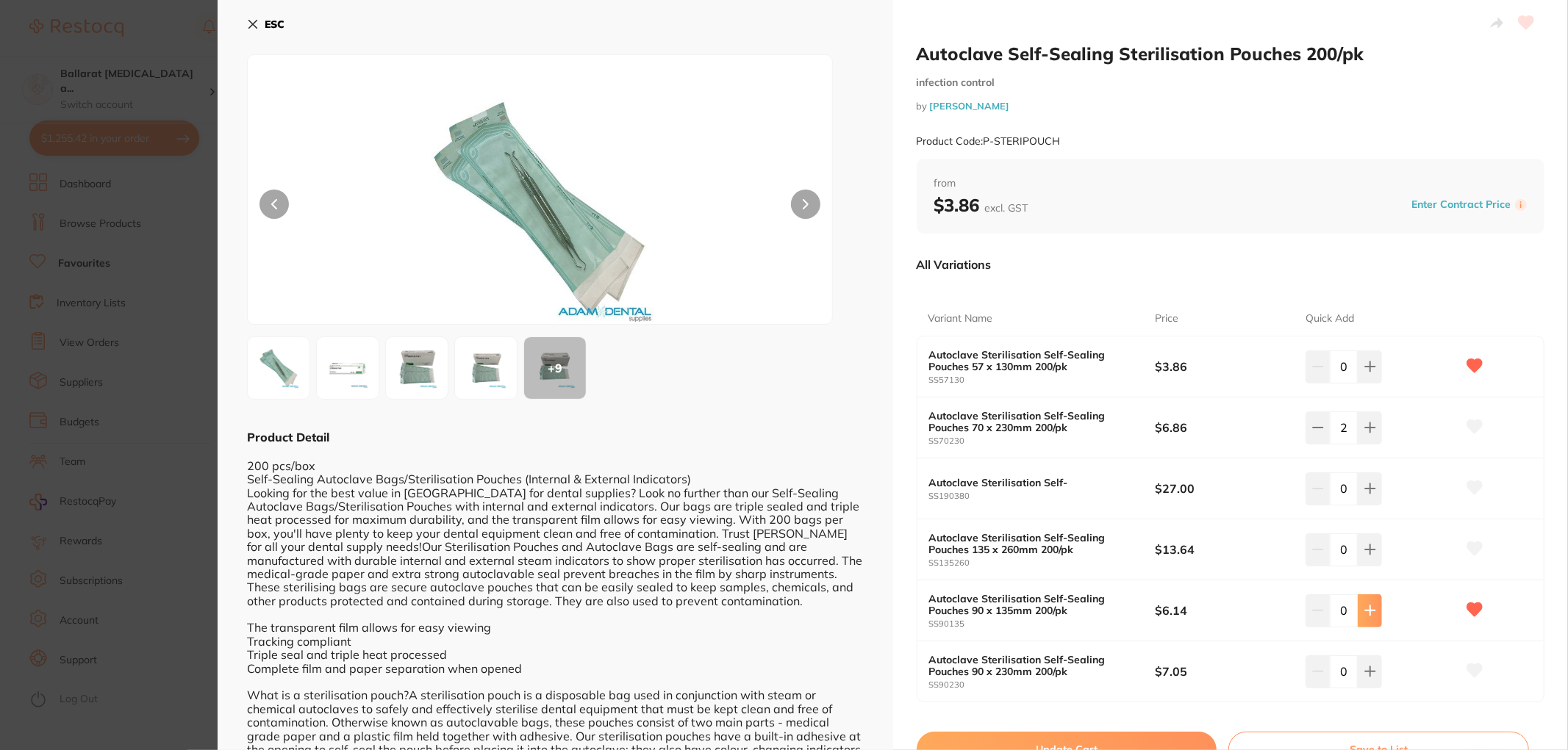
click at [1377, 383] on button at bounding box center [1370, 366] width 24 height 32
click at [1376, 383] on button at bounding box center [1370, 366] width 24 height 32
type input "4"
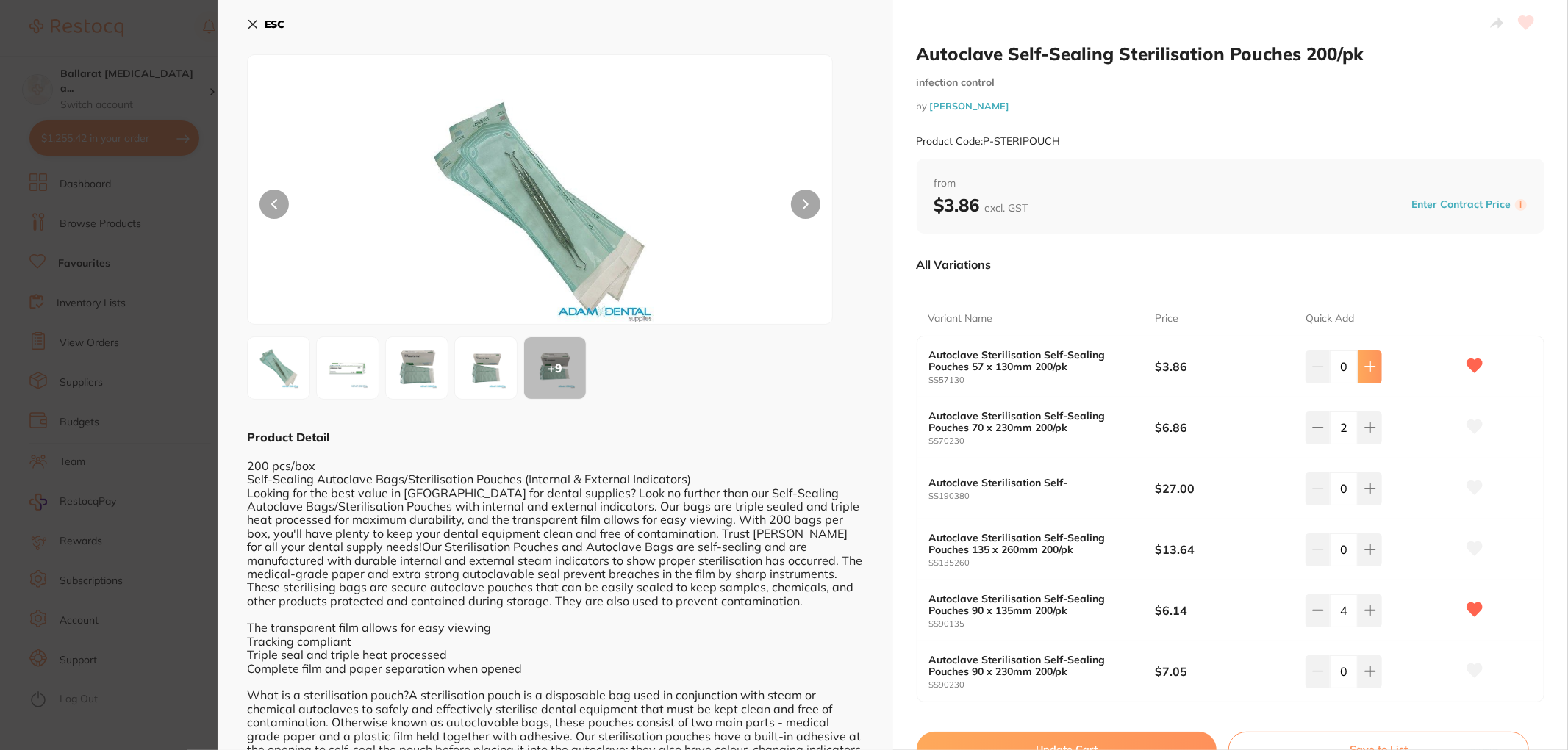
click at [1372, 375] on button at bounding box center [1370, 366] width 24 height 32
type input "3"
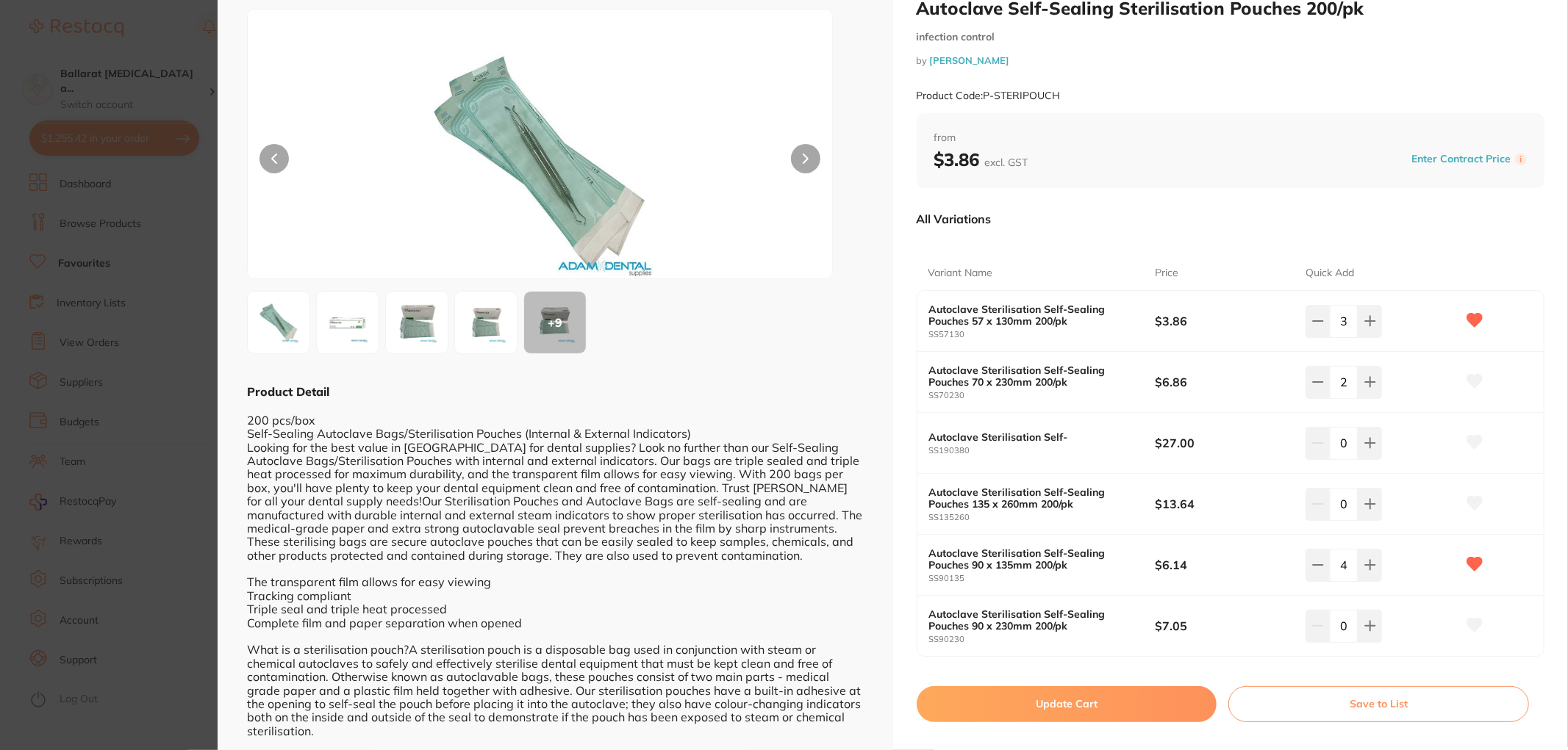
scroll to position [69, 0]
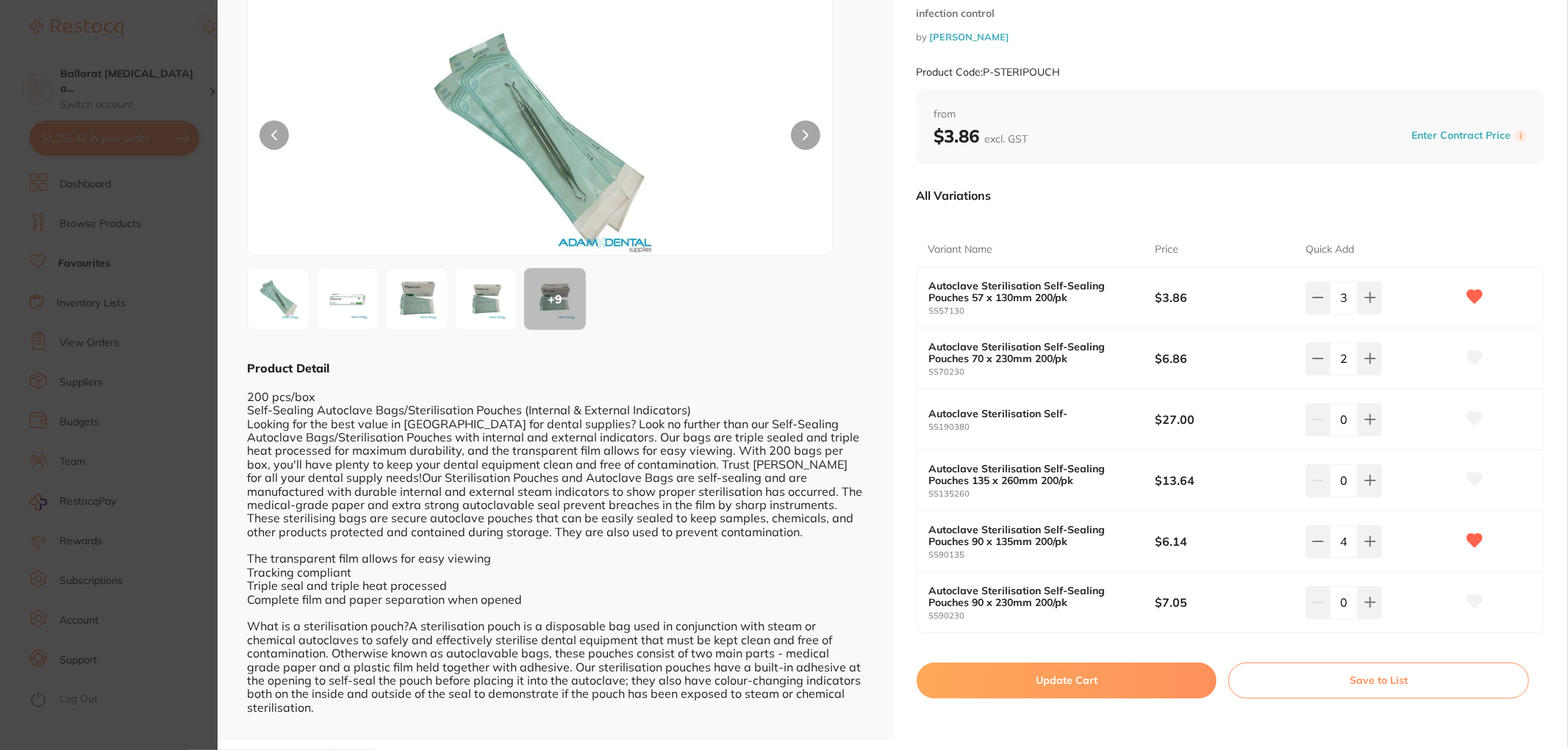
click at [1140, 676] on button "Update Cart" at bounding box center [1066, 680] width 300 height 35
checkbox input "false"
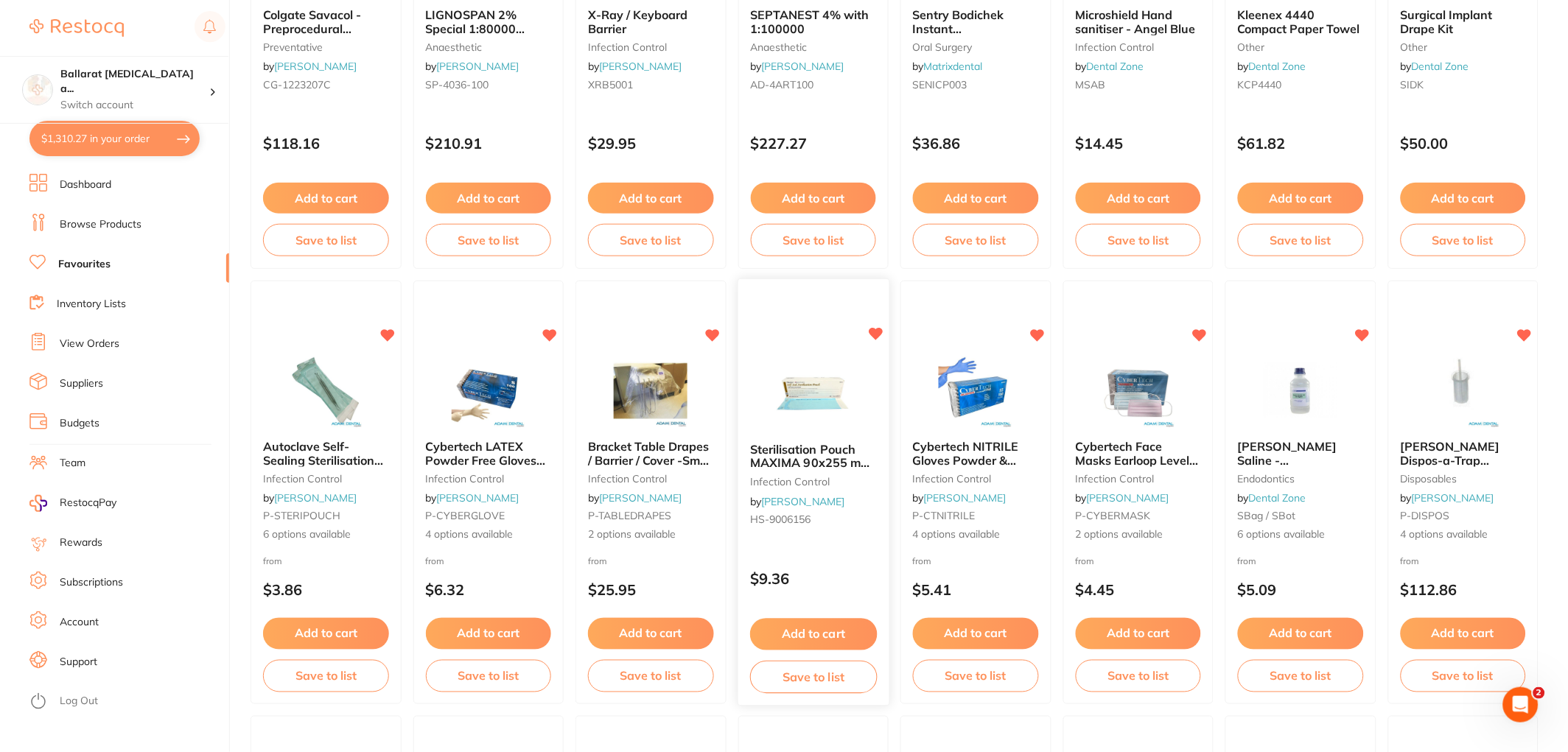
click at [799, 400] on img at bounding box center [813, 395] width 96 height 75
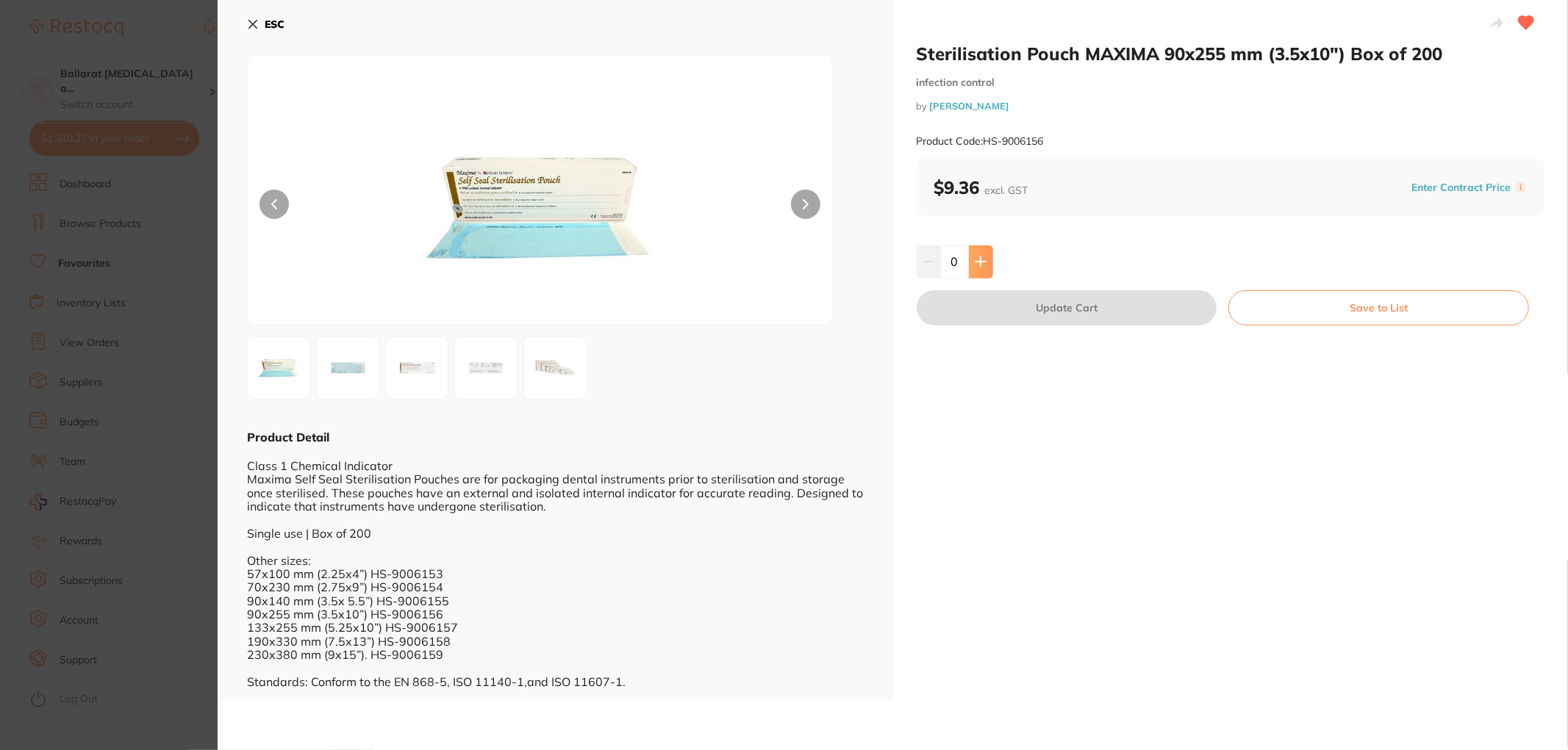
click at [981, 262] on icon at bounding box center [981, 262] width 12 height 12
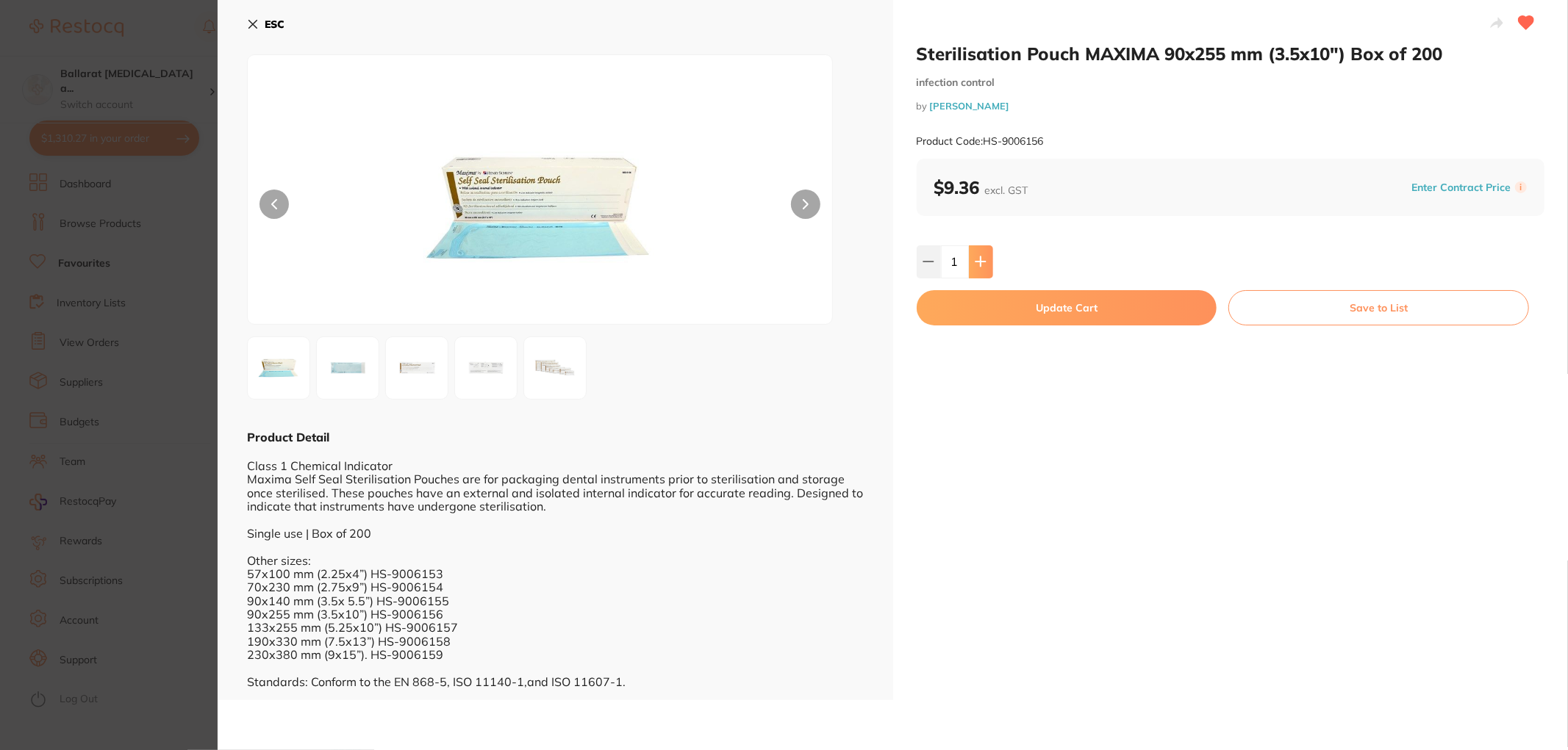
click at [981, 262] on icon at bounding box center [981, 262] width 12 height 12
type input "2"
click at [1025, 289] on div "Sterilisation Pouch MAXIMA 90x255 mm (3.5x10") Box of 200 infection control by …" at bounding box center [1231, 350] width 676 height 701
click at [1038, 304] on button "Update Cart" at bounding box center [1066, 308] width 300 height 35
checkbox input "false"
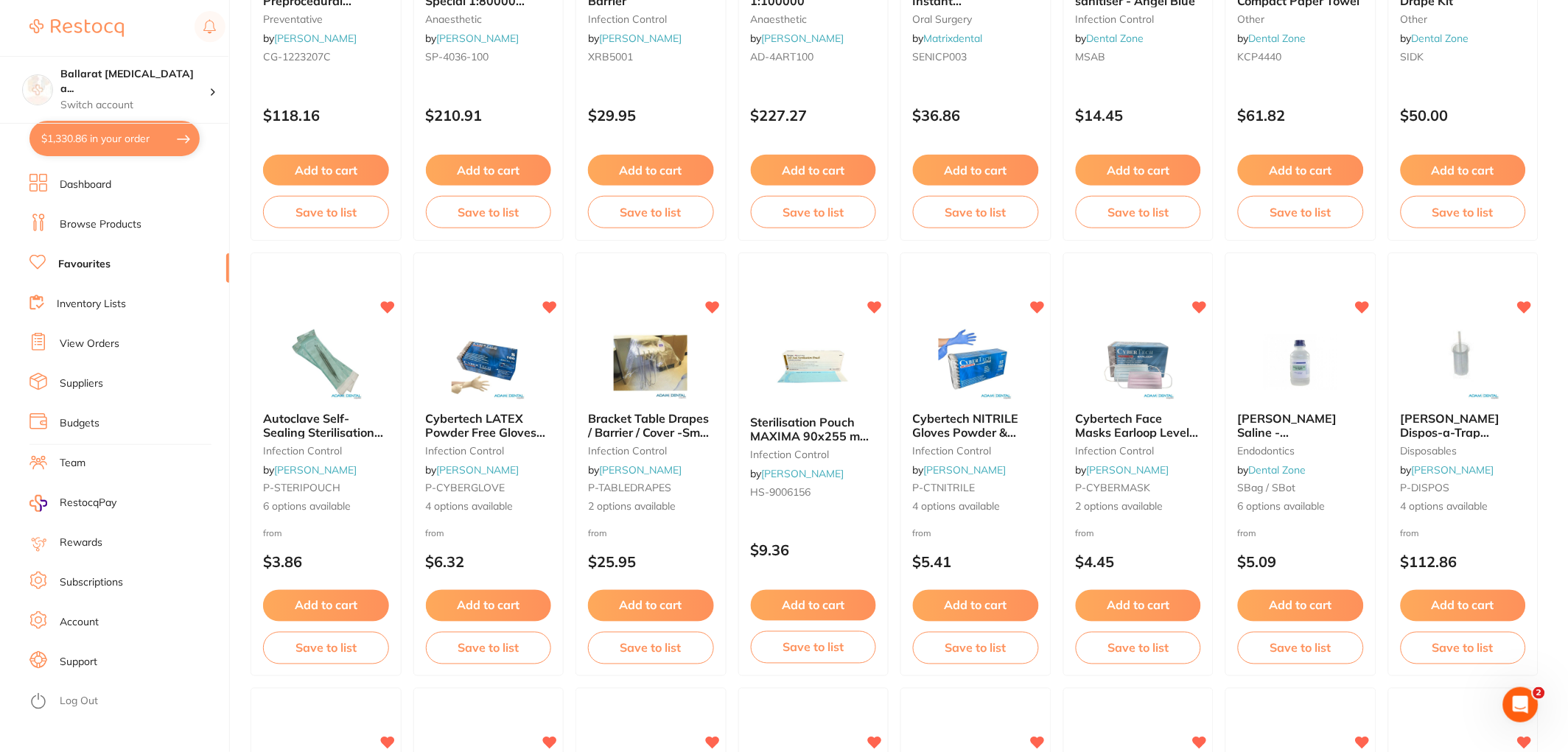
scroll to position [326, 0]
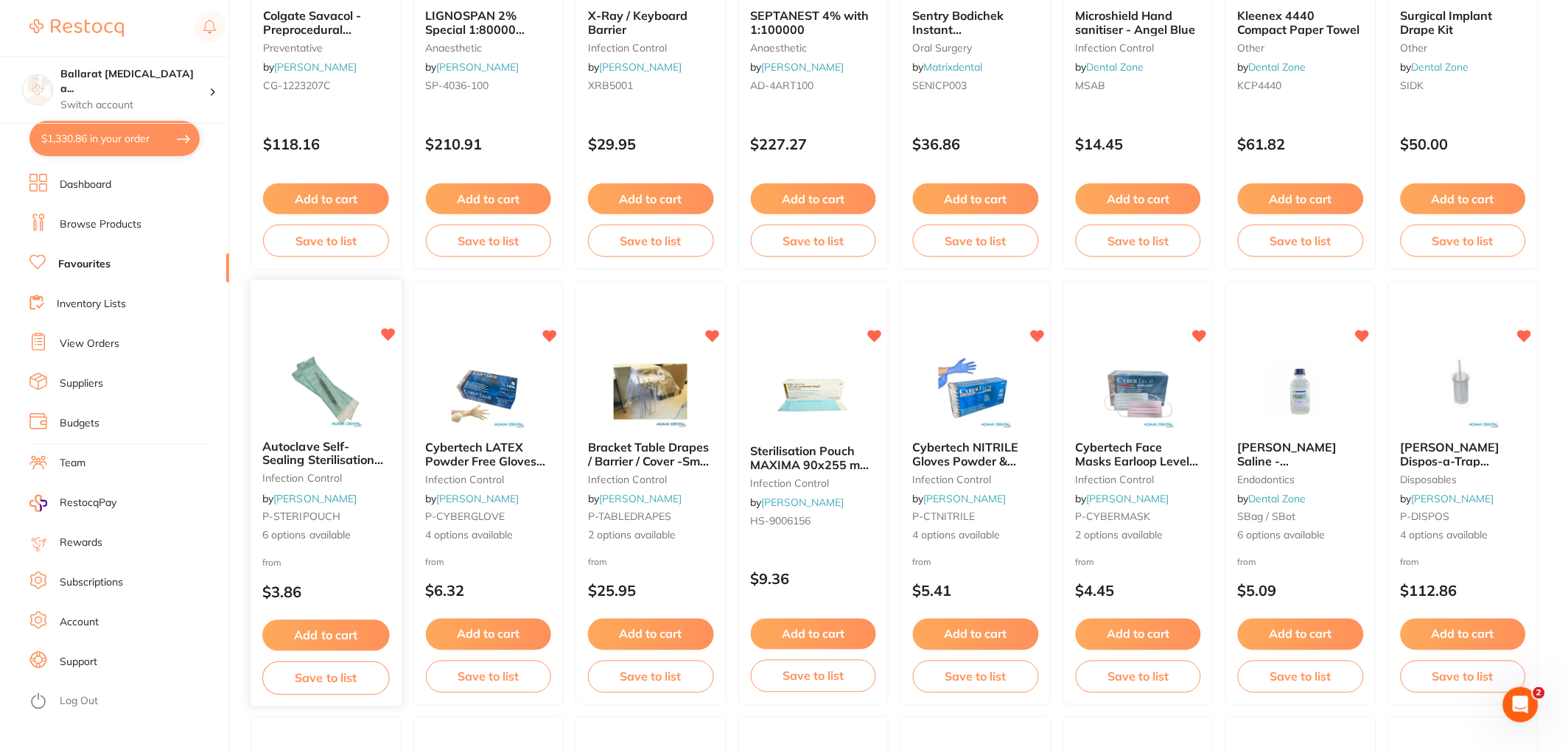
click at [356, 396] on img at bounding box center [325, 391] width 96 height 75
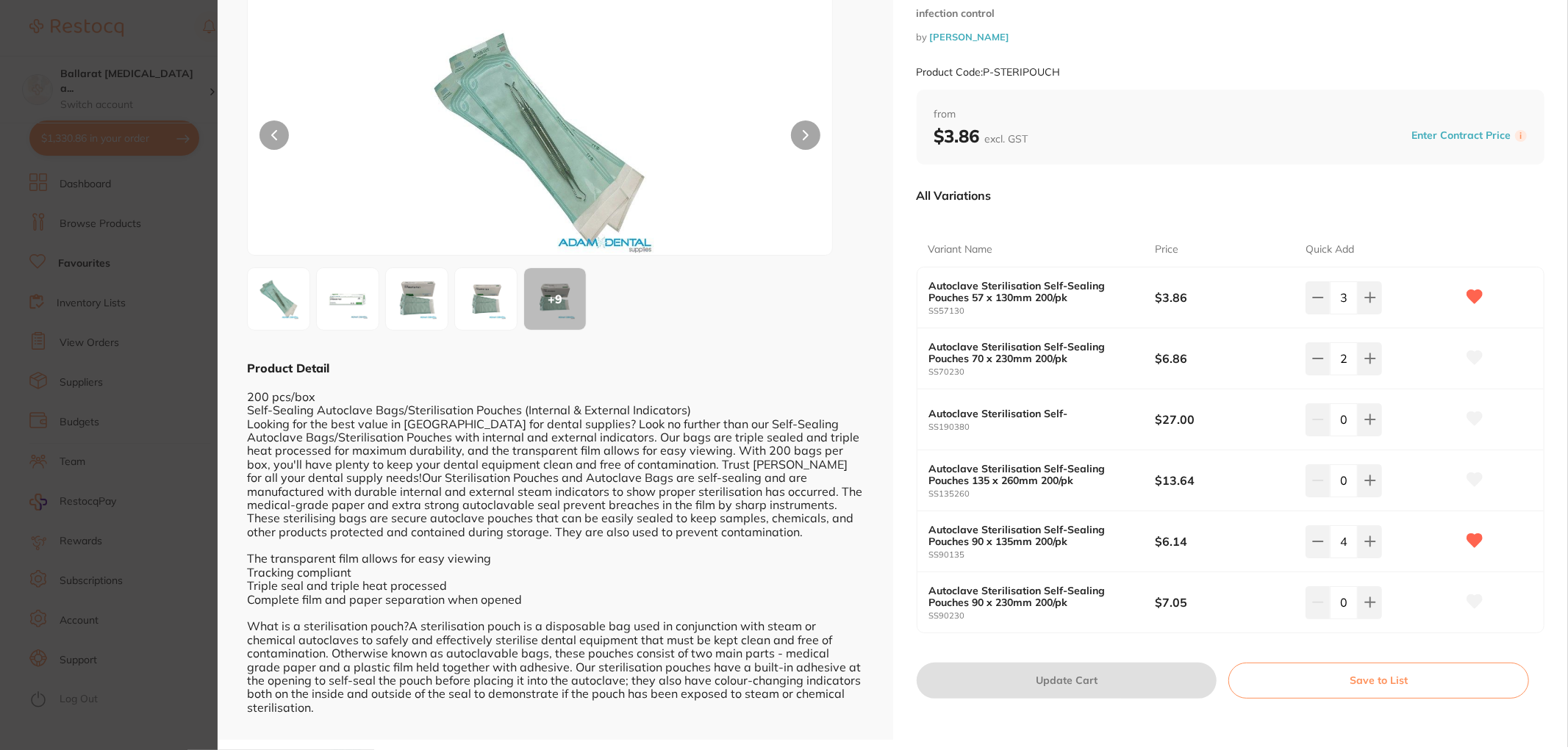
click at [151, 187] on section "Autoclave Self-Sealing Sterilisation Pouches 200/pk infection control by [PERSO…" at bounding box center [784, 375] width 1568 height 750
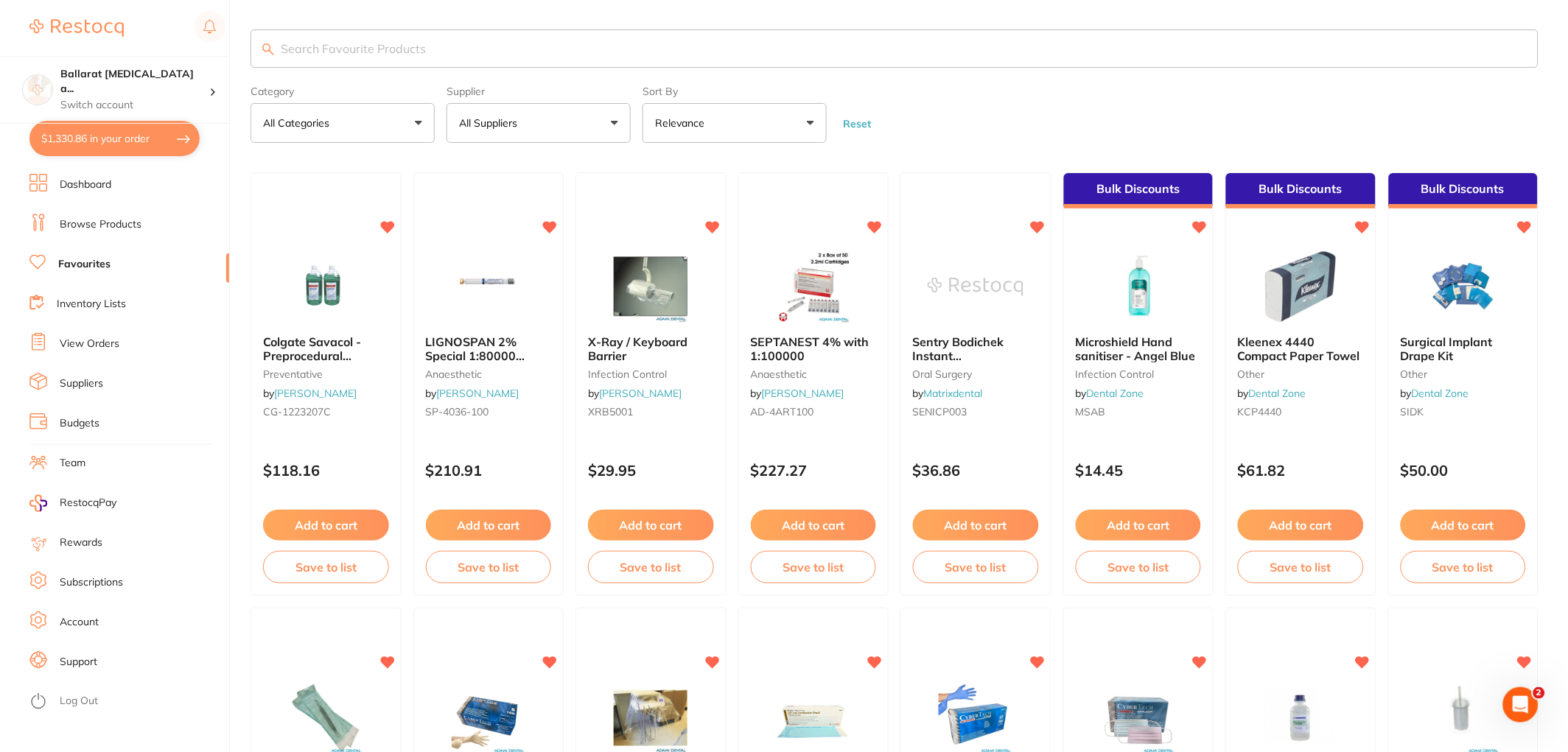
click at [93, 186] on link "Dashboard" at bounding box center [85, 185] width 51 height 15
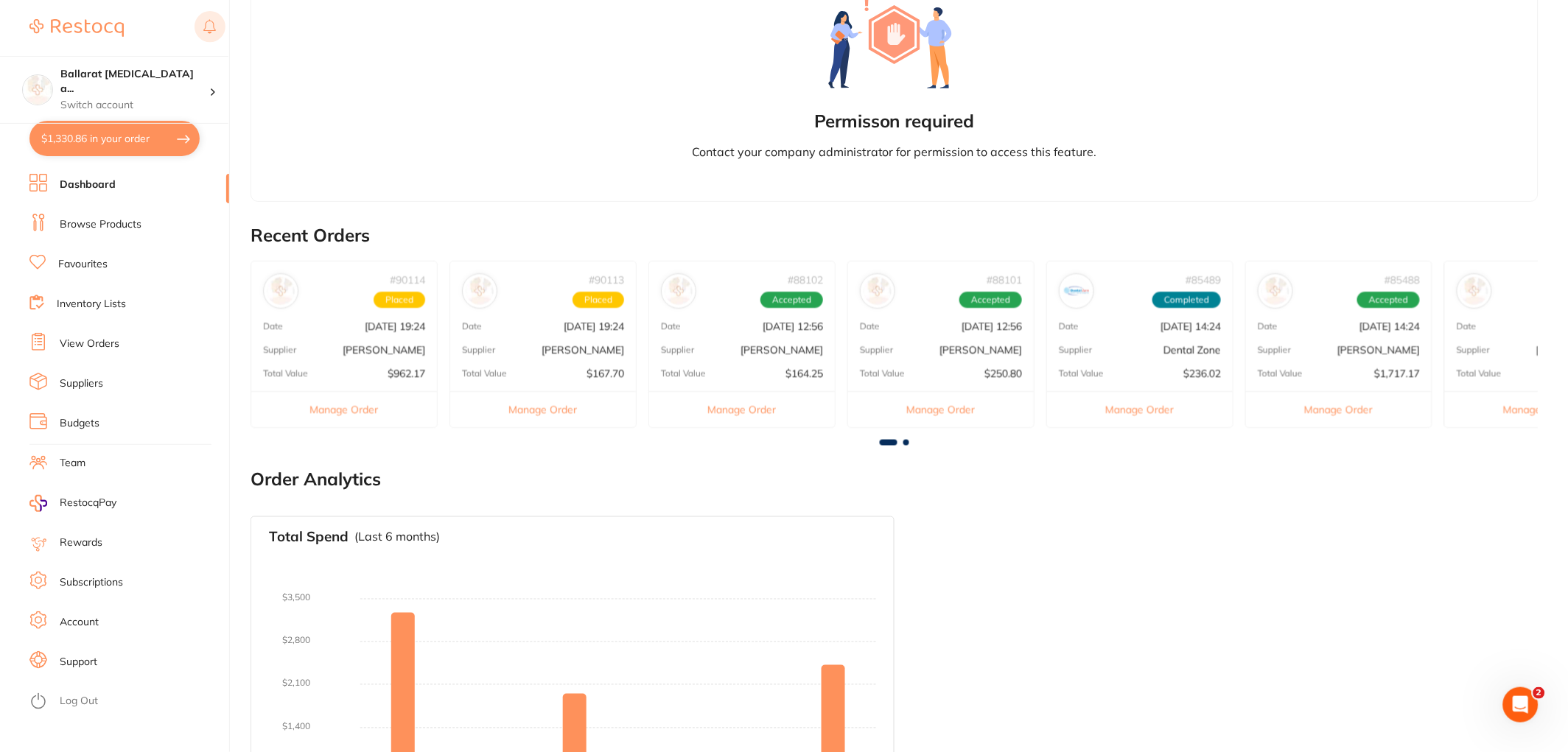
scroll to position [201, 0]
